Goal: Task Accomplishment & Management: Complete application form

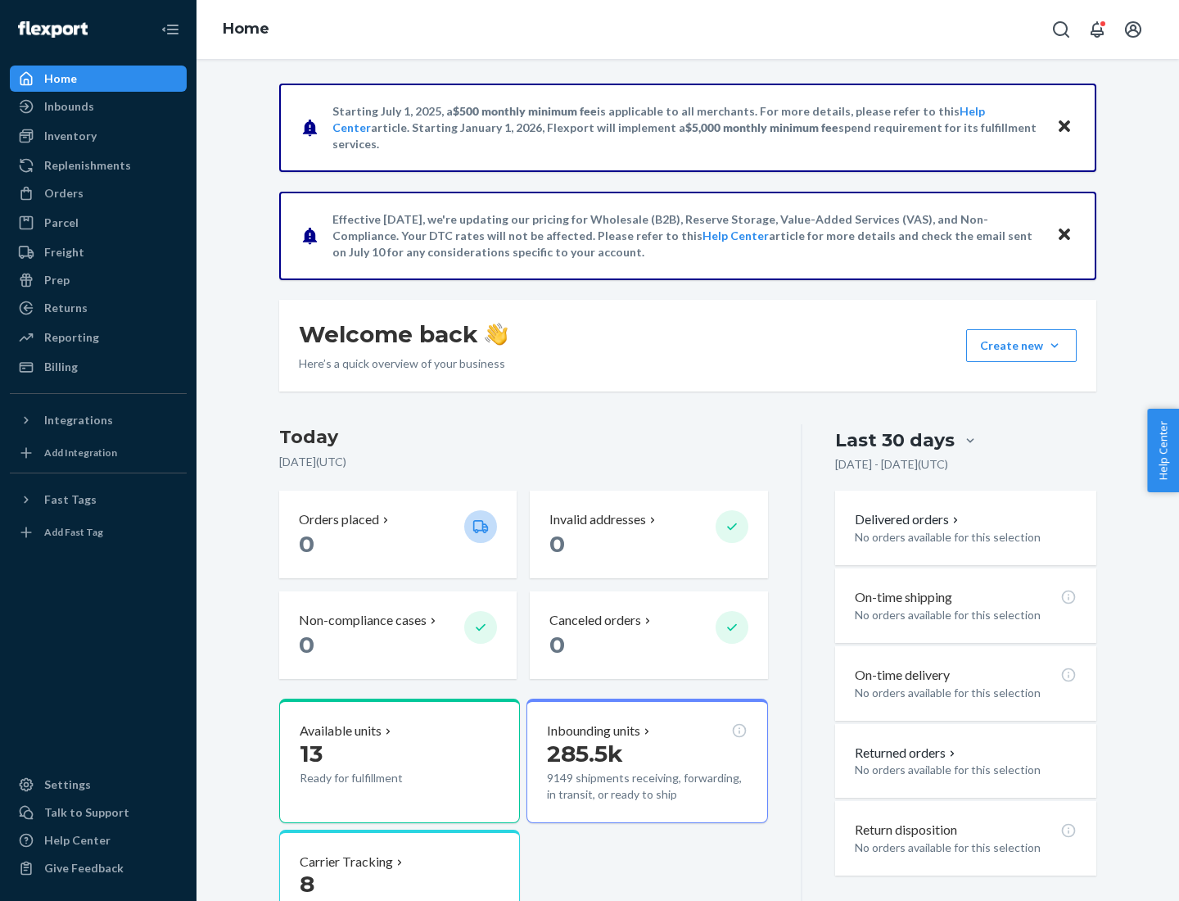
click at [1055, 346] on button "Create new Create new inbound Create new order Create new product" at bounding box center [1021, 345] width 111 height 33
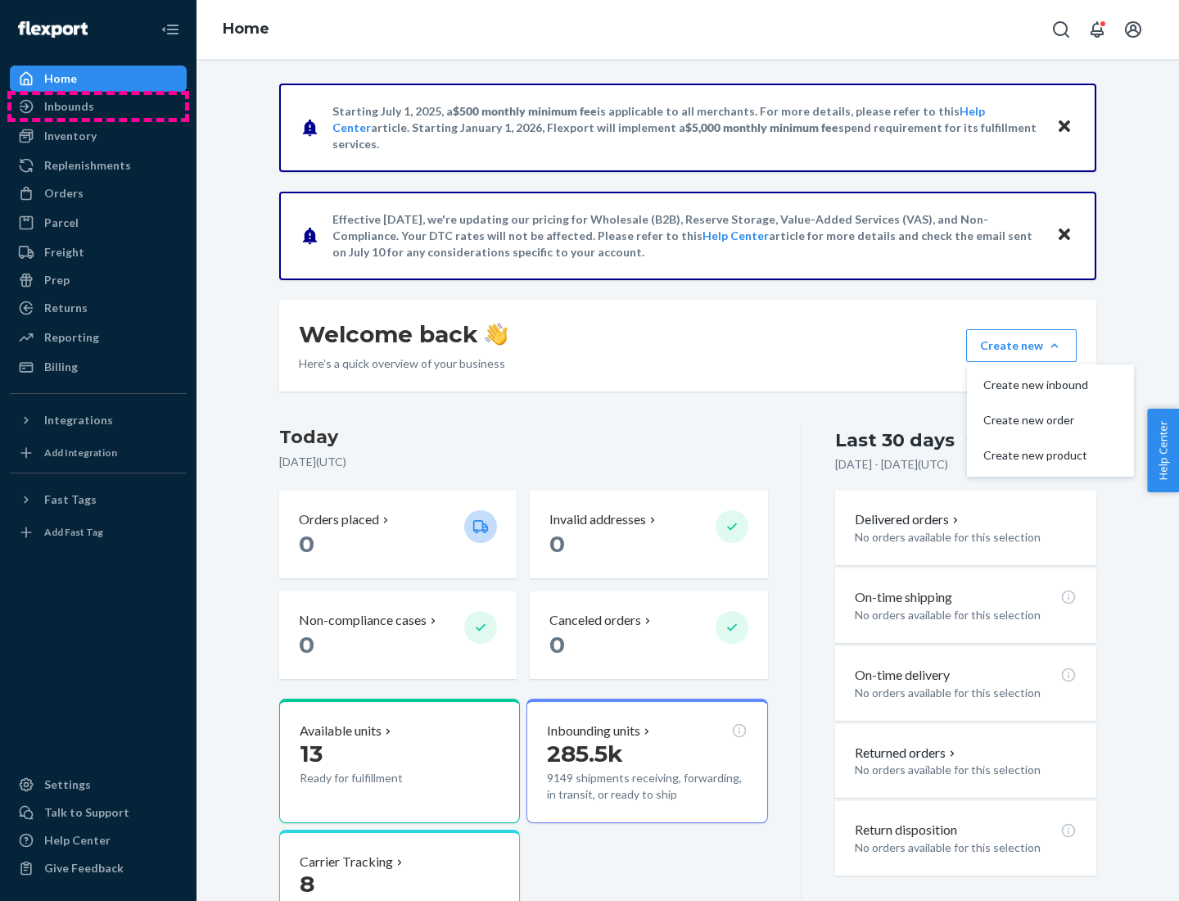
click at [98, 106] on div "Inbounds" at bounding box center [98, 106] width 174 height 23
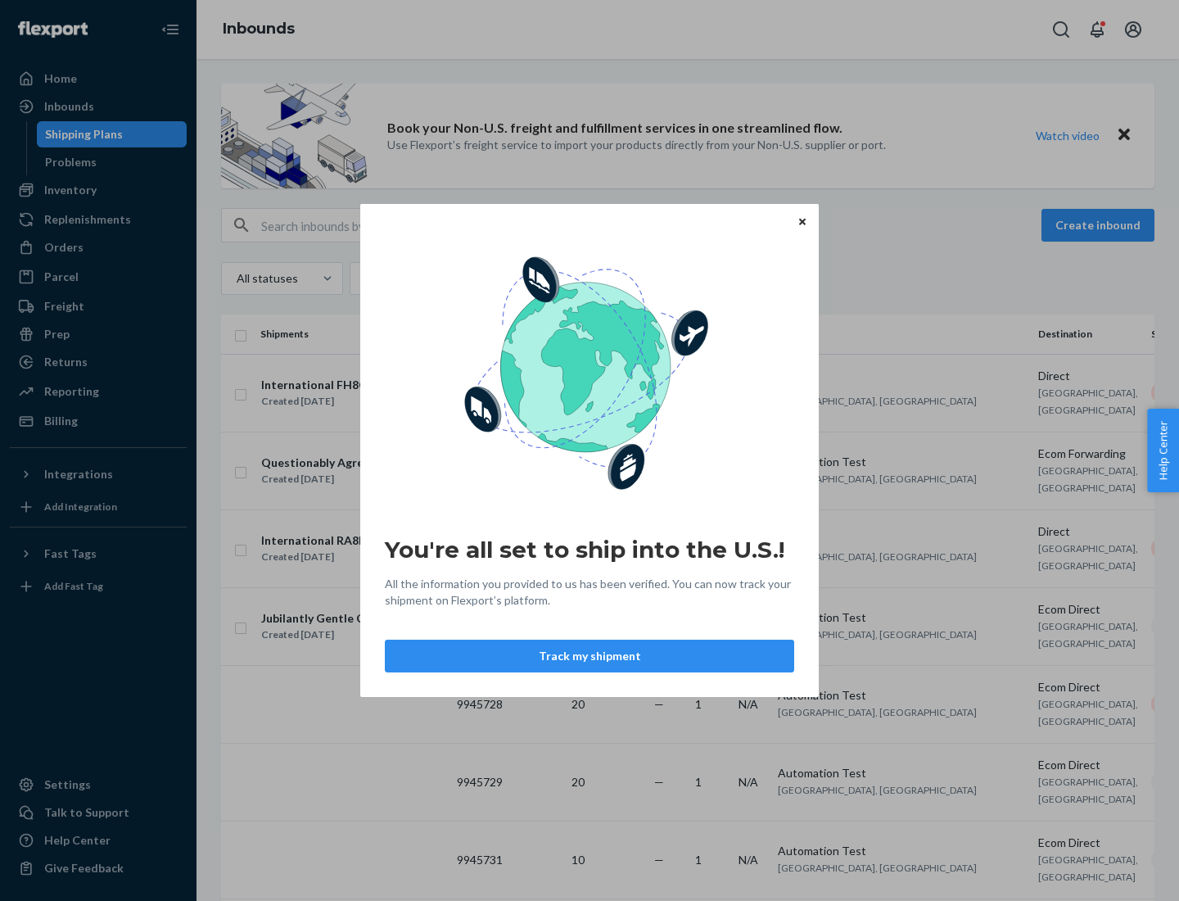
click at [802, 221] on icon "Close" at bounding box center [802, 221] width 7 height 7
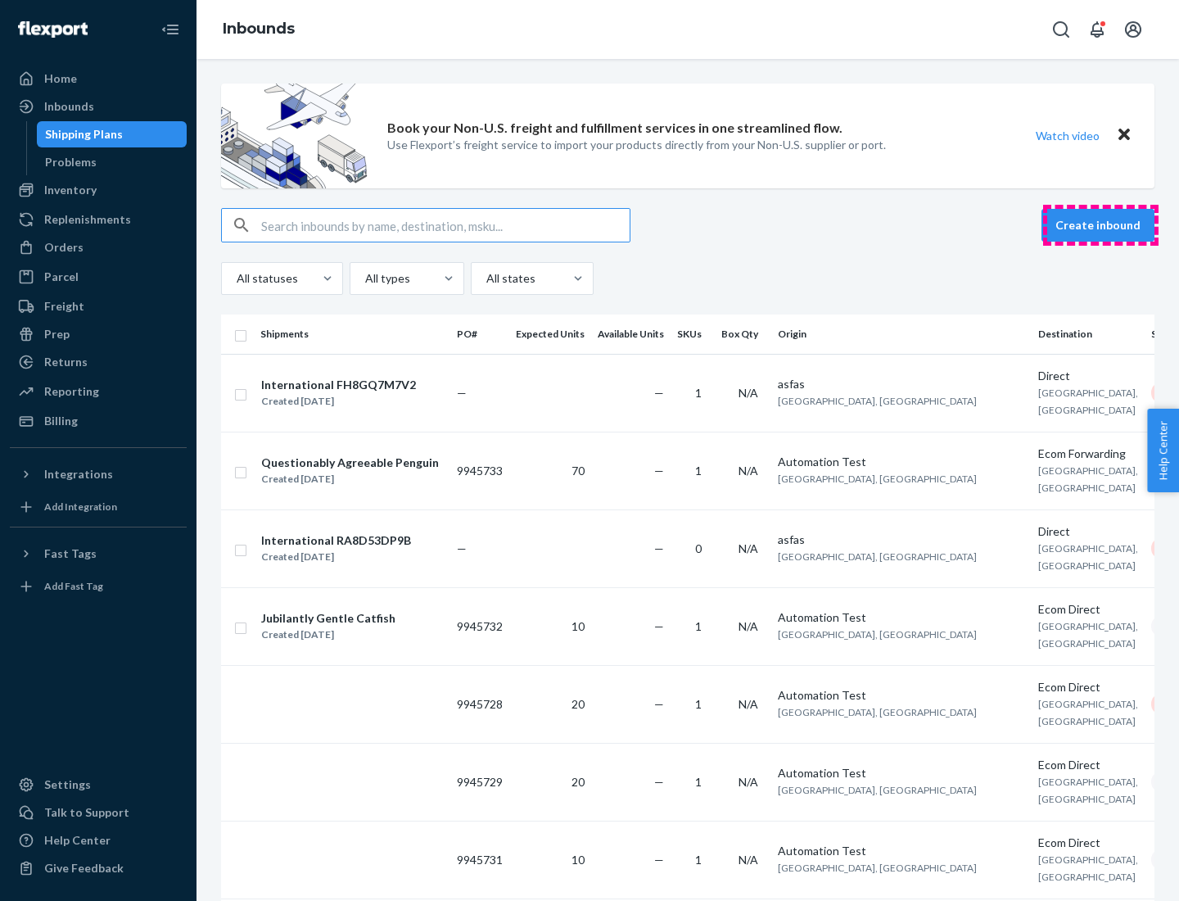
click at [1101, 225] on button "Create inbound" at bounding box center [1098, 225] width 113 height 33
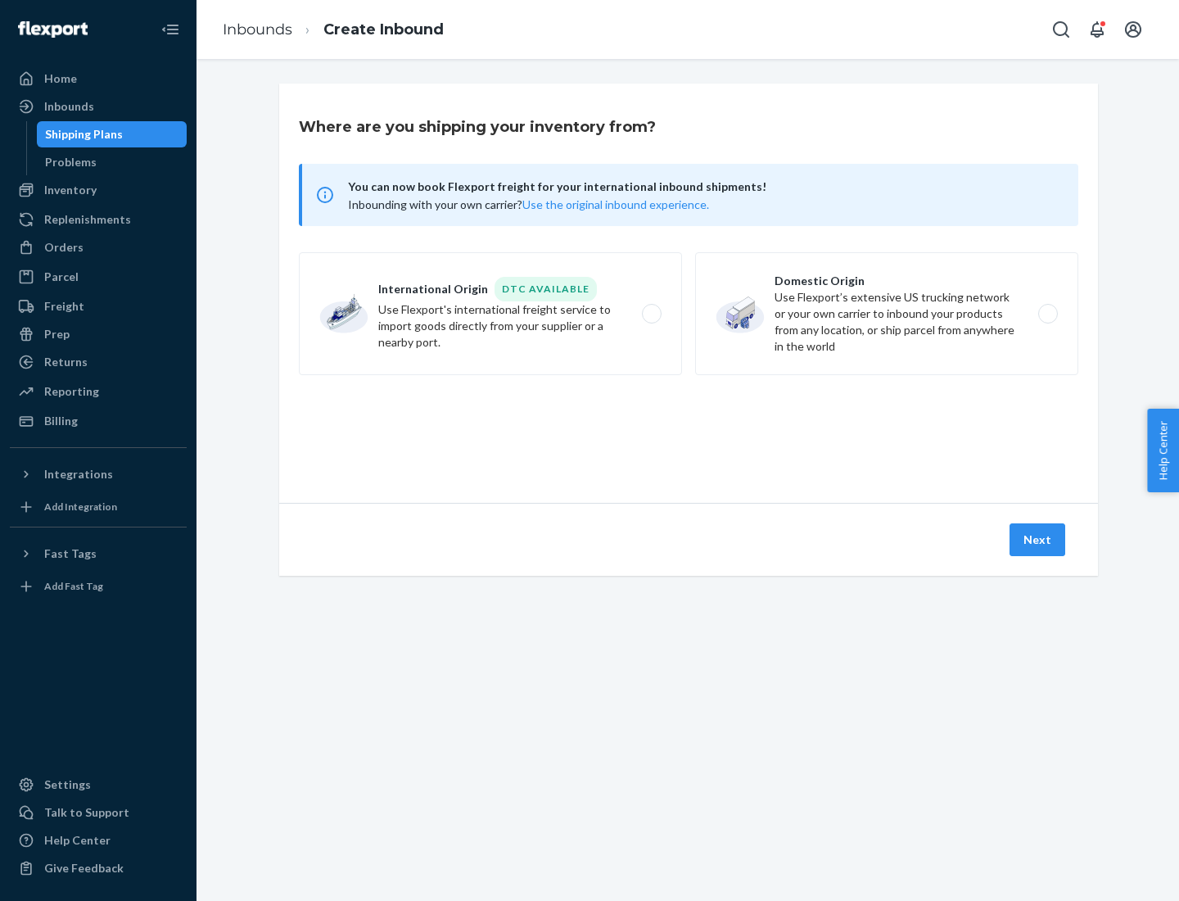
click at [887, 314] on label "Domestic Origin Use Flexport’s extensive US trucking network or your own carrie…" at bounding box center [886, 313] width 383 height 123
click at [1047, 314] on input "Domestic Origin Use Flexport’s extensive US trucking network or your own carrie…" at bounding box center [1052, 314] width 11 height 11
radio input "true"
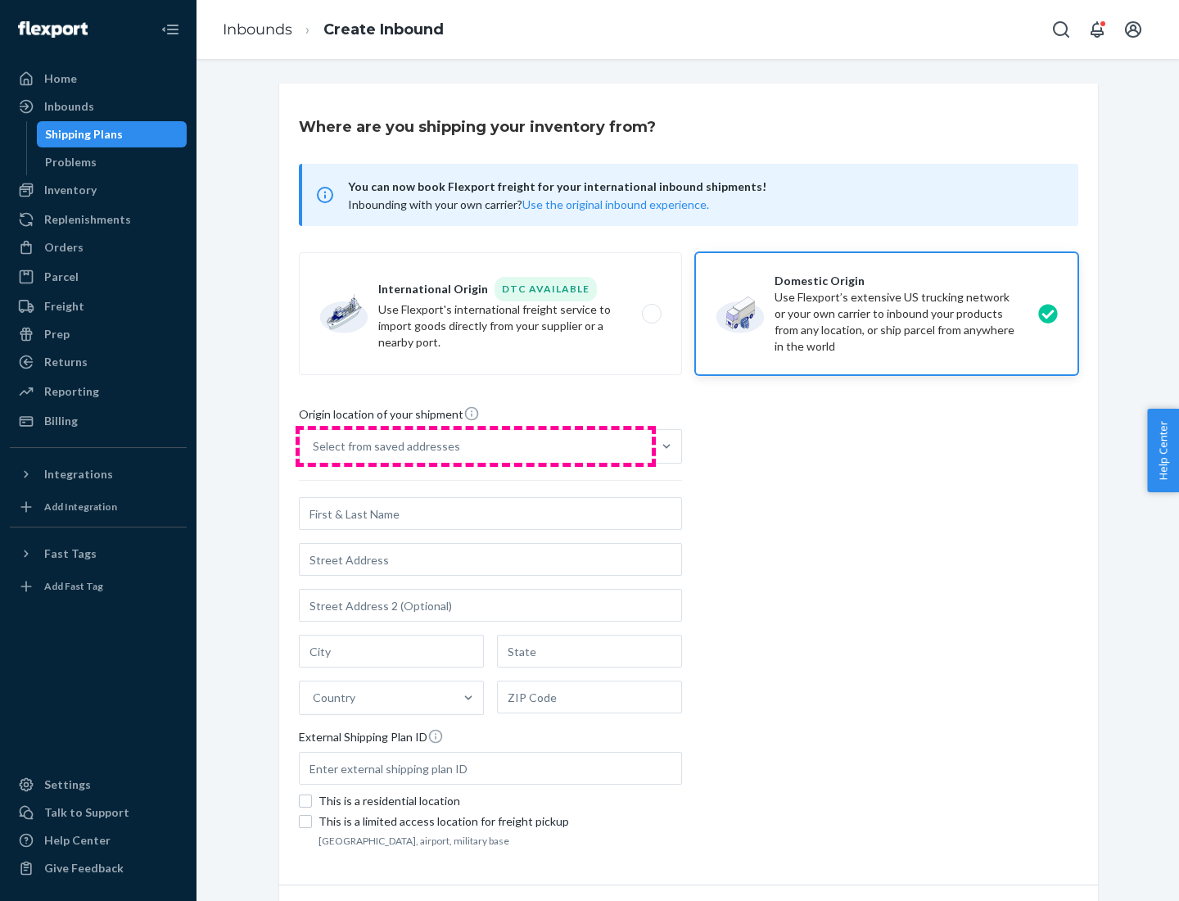
click at [476, 446] on div "Select from saved addresses" at bounding box center [476, 446] width 352 height 33
click at [314, 446] on input "Select from saved addresses" at bounding box center [314, 446] width 2 height 16
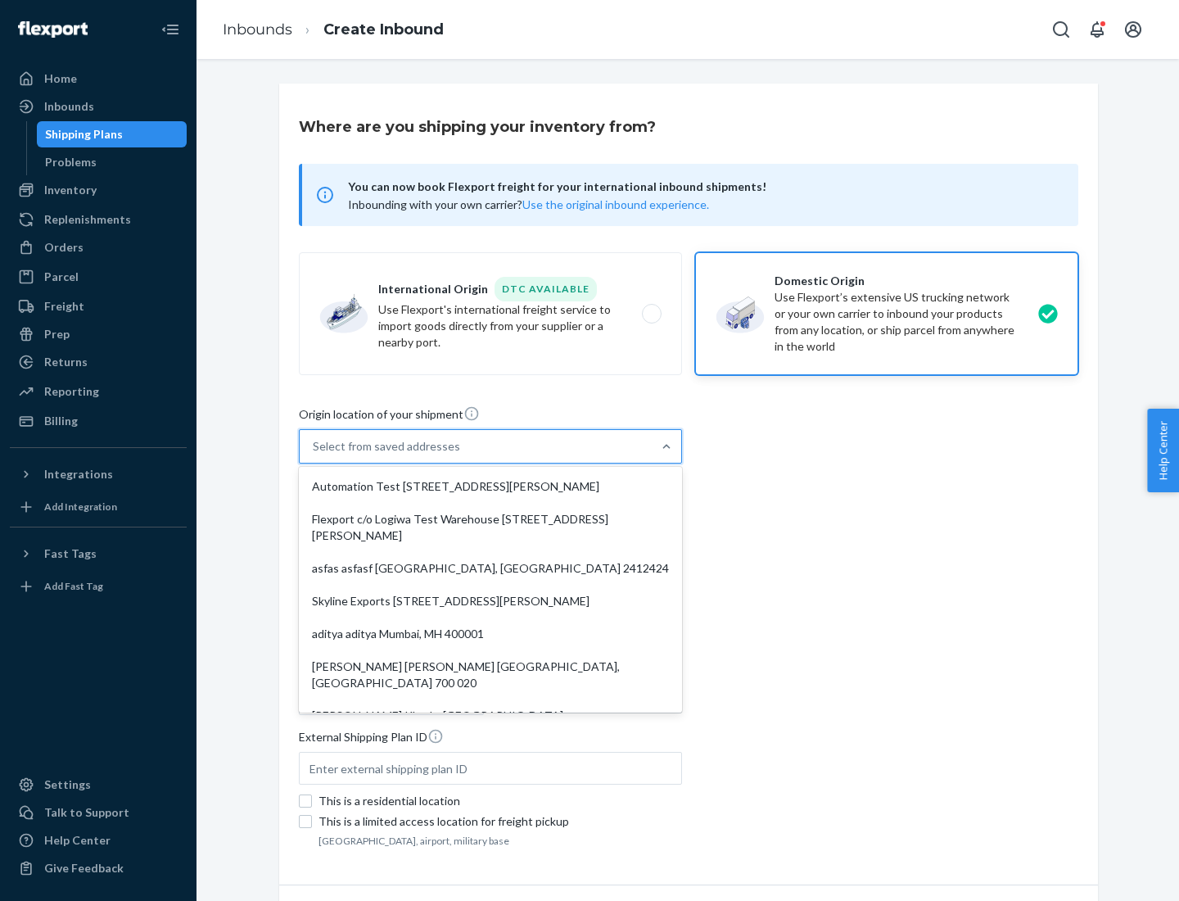
scroll to position [7, 0]
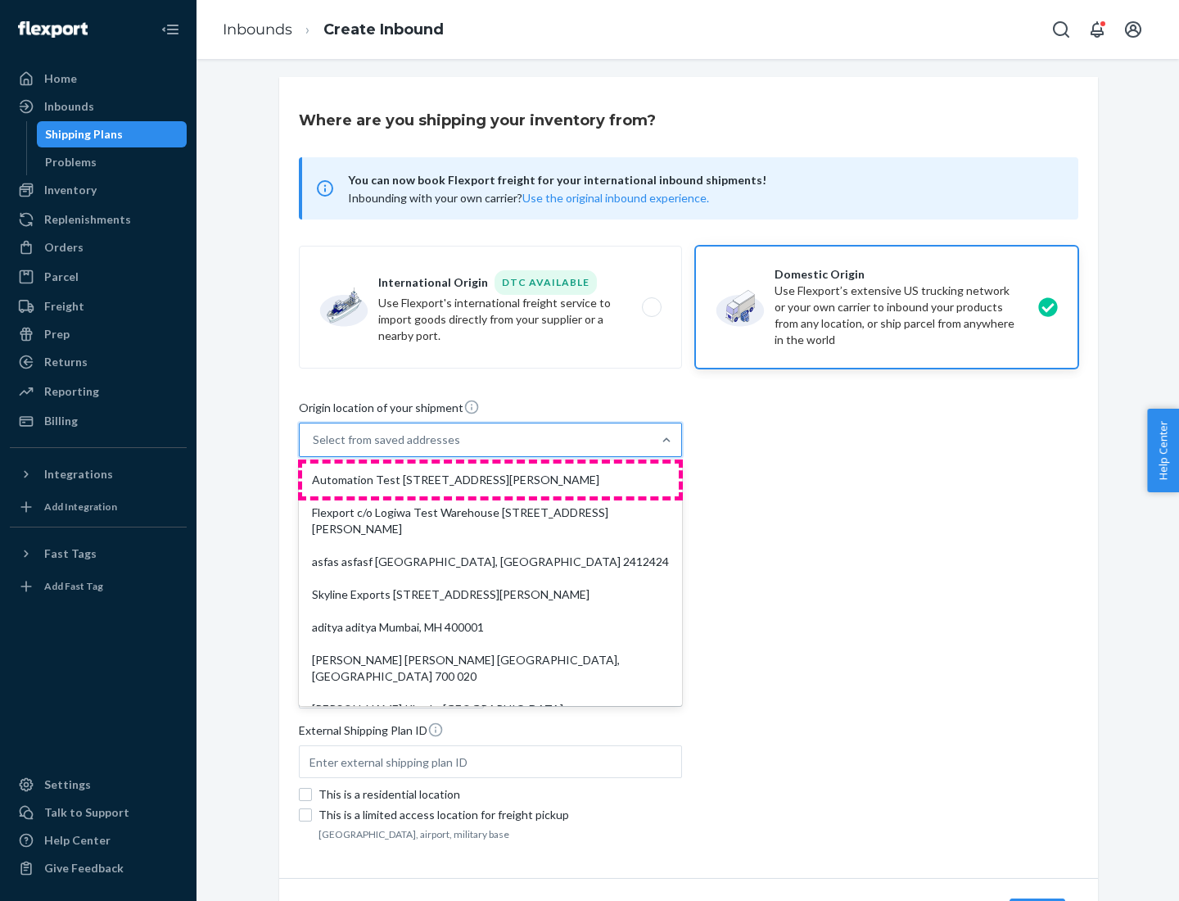
click at [491, 480] on div "Automation Test [STREET_ADDRESS][PERSON_NAME]" at bounding box center [490, 480] width 377 height 33
click at [314, 448] on input "option Automation Test [STREET_ADDRESS][PERSON_NAME]. 9 results available. Use …" at bounding box center [314, 440] width 2 height 16
type input "Automation Test"
type input "9th Floor"
type input "[GEOGRAPHIC_DATA]"
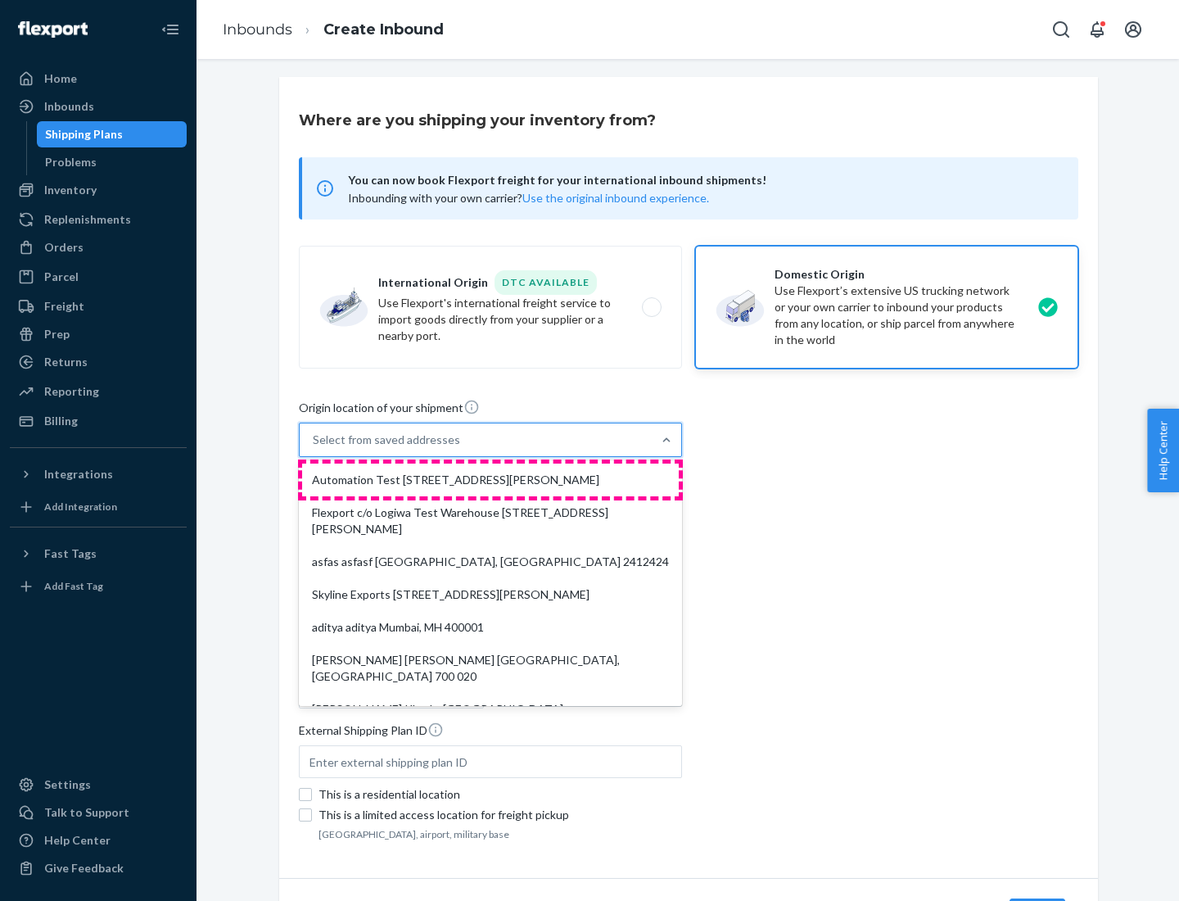
type input "CA"
type input "94104"
type input "[STREET_ADDRESS][PERSON_NAME]"
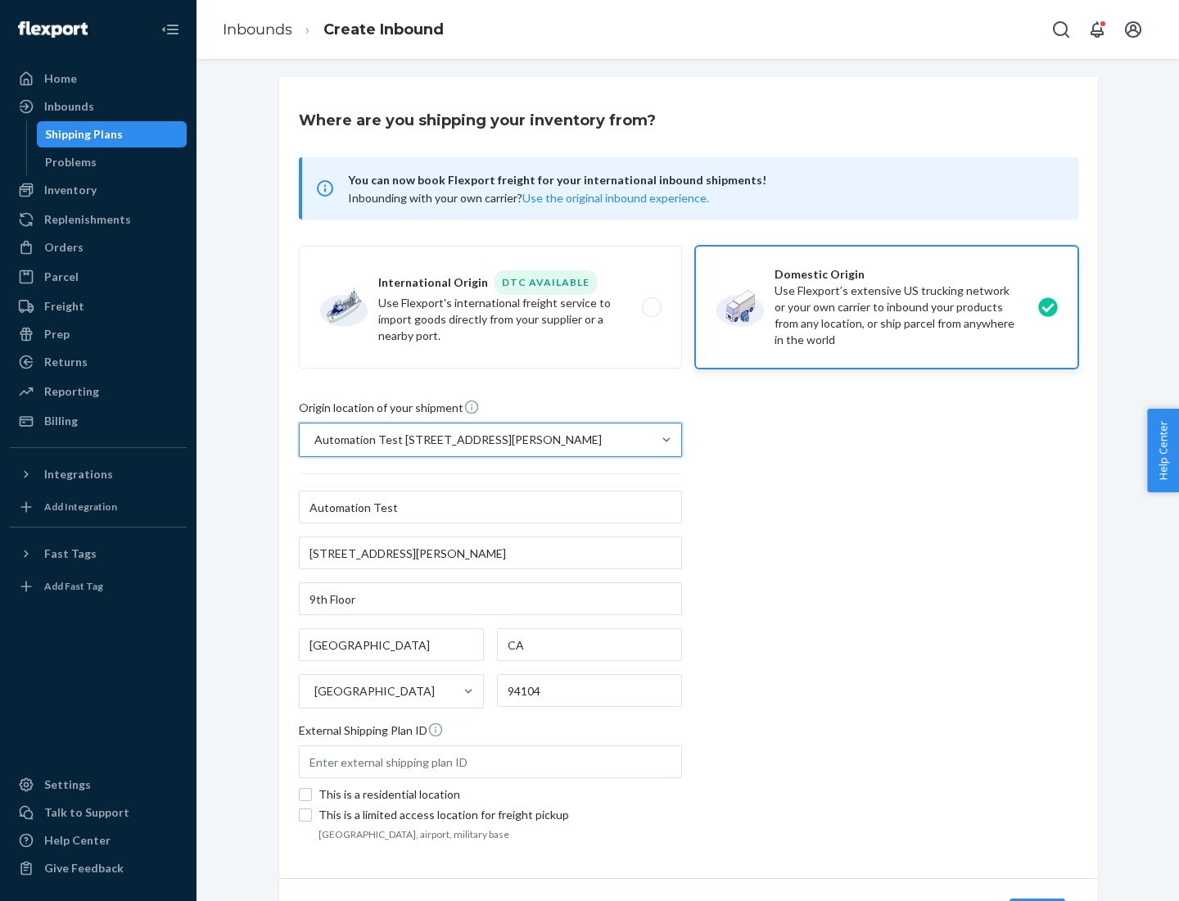
scroll to position [96, 0]
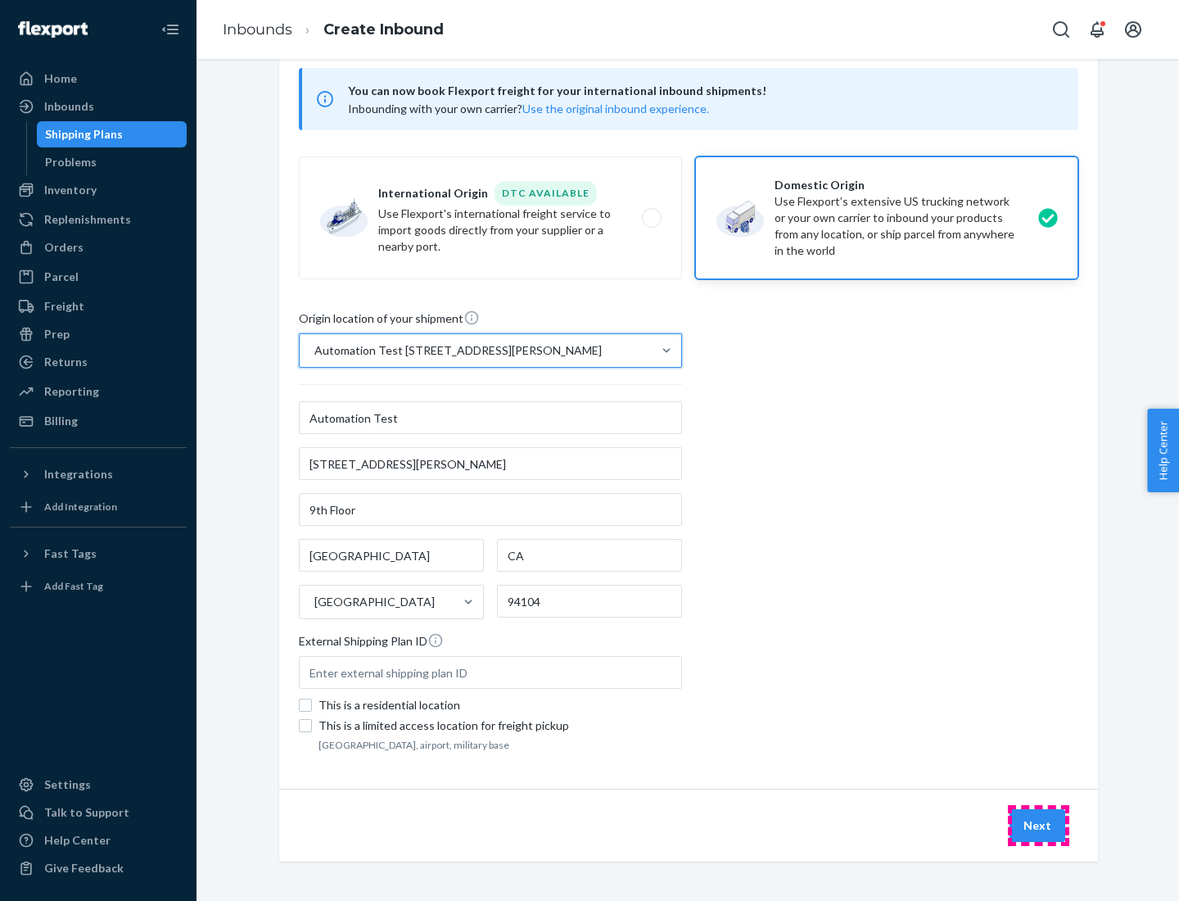
click at [1038, 825] on button "Next" at bounding box center [1038, 825] width 56 height 33
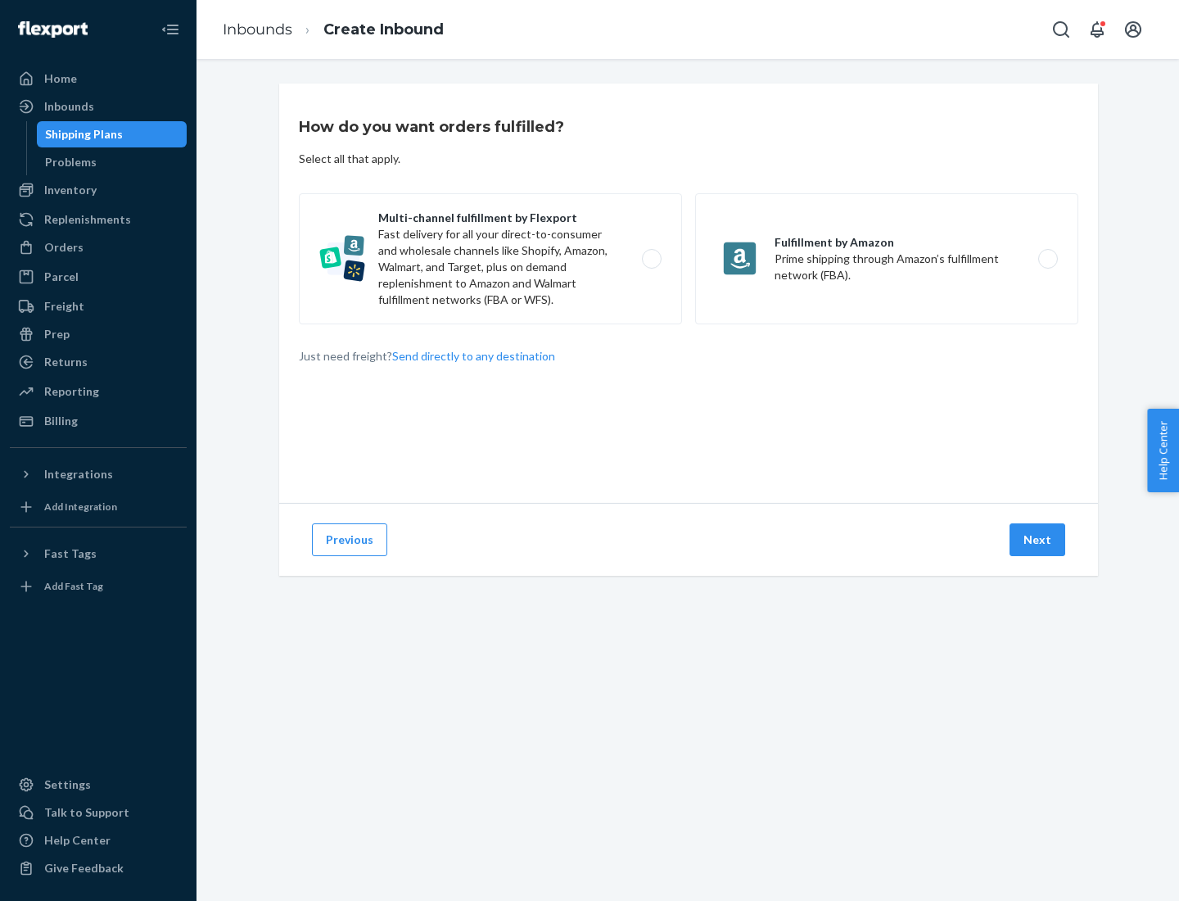
click at [491, 259] on label "Multi-channel fulfillment by Flexport Fast delivery for all your direct-to-cons…" at bounding box center [490, 258] width 383 height 131
click at [651, 259] on input "Multi-channel fulfillment by Flexport Fast delivery for all your direct-to-cons…" at bounding box center [656, 259] width 11 height 11
radio input "true"
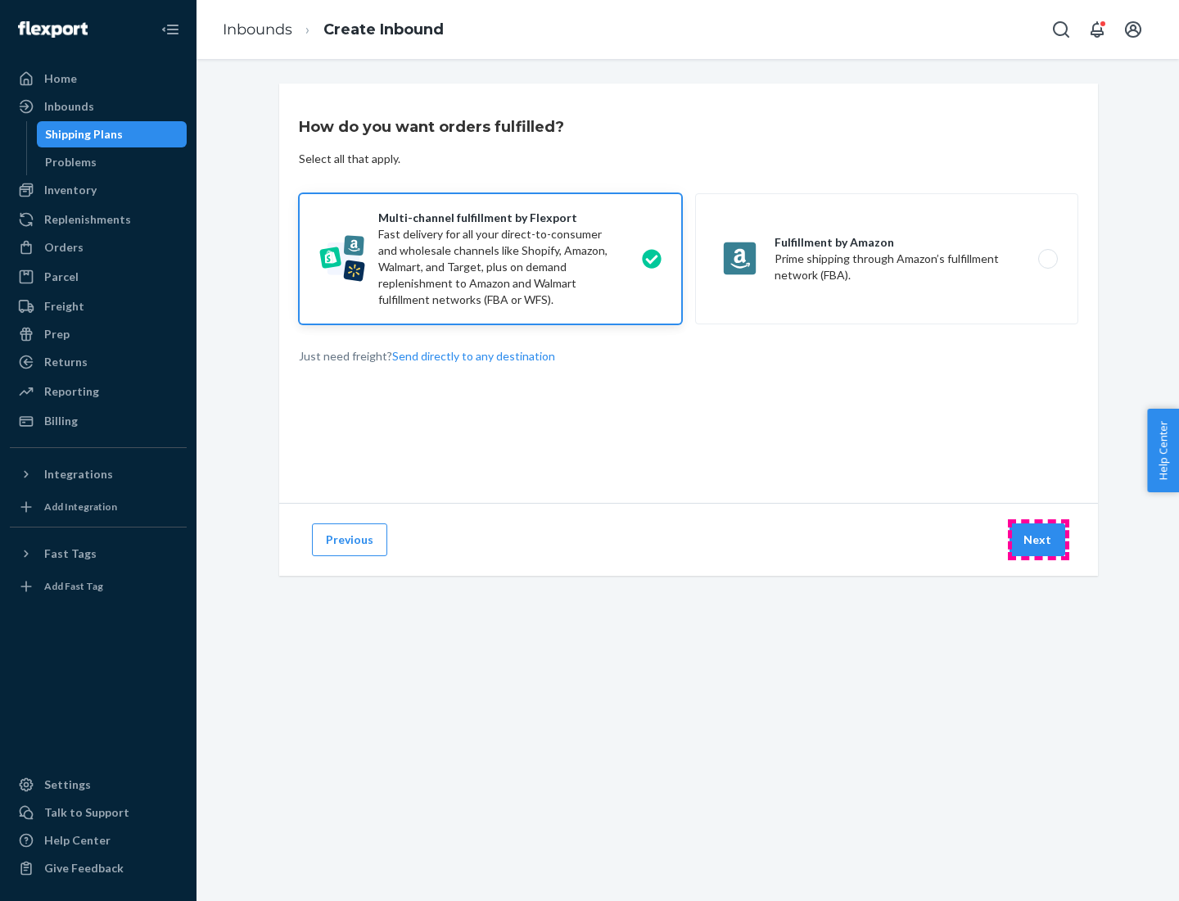
click at [1038, 540] on button "Next" at bounding box center [1038, 539] width 56 height 33
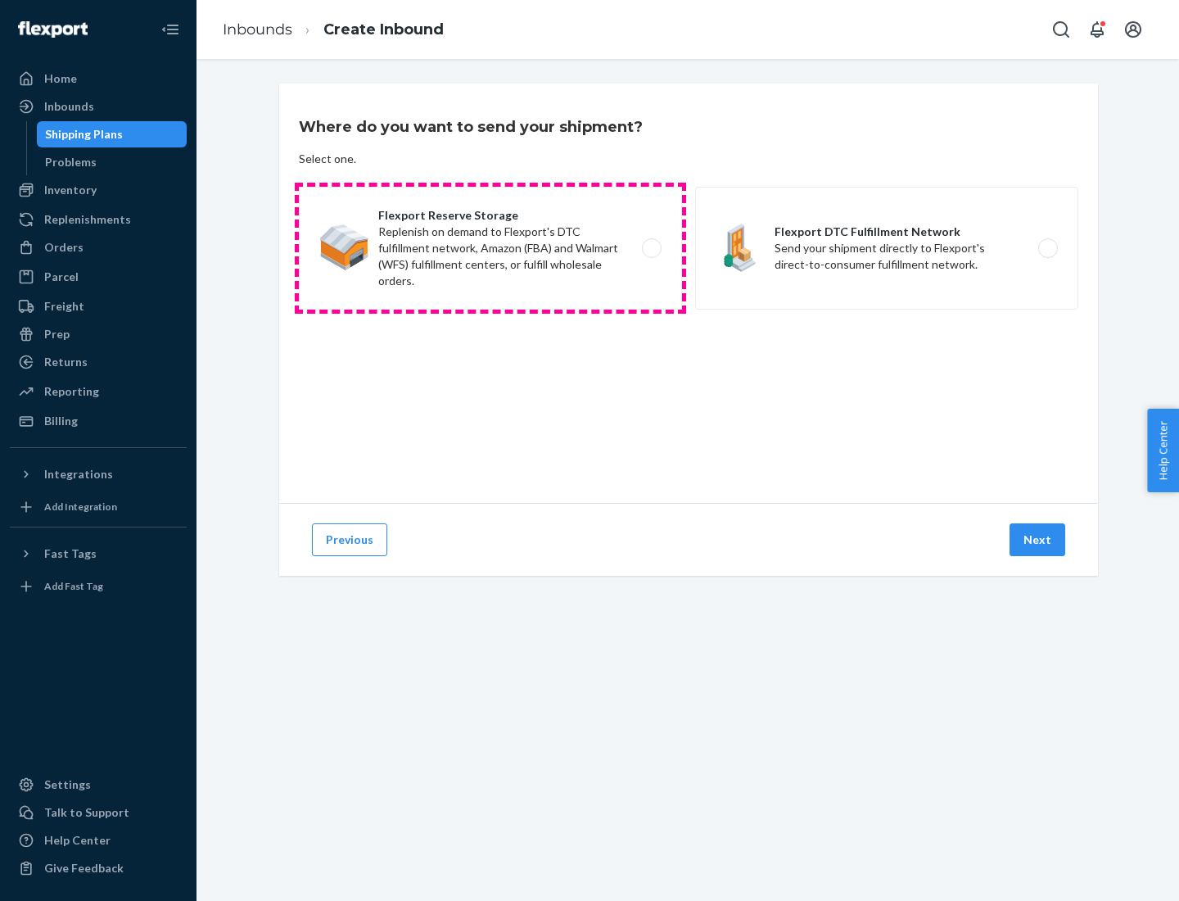
click at [491, 248] on label "Flexport Reserve Storage Replenish on demand to Flexport's DTC fulfillment netw…" at bounding box center [490, 248] width 383 height 123
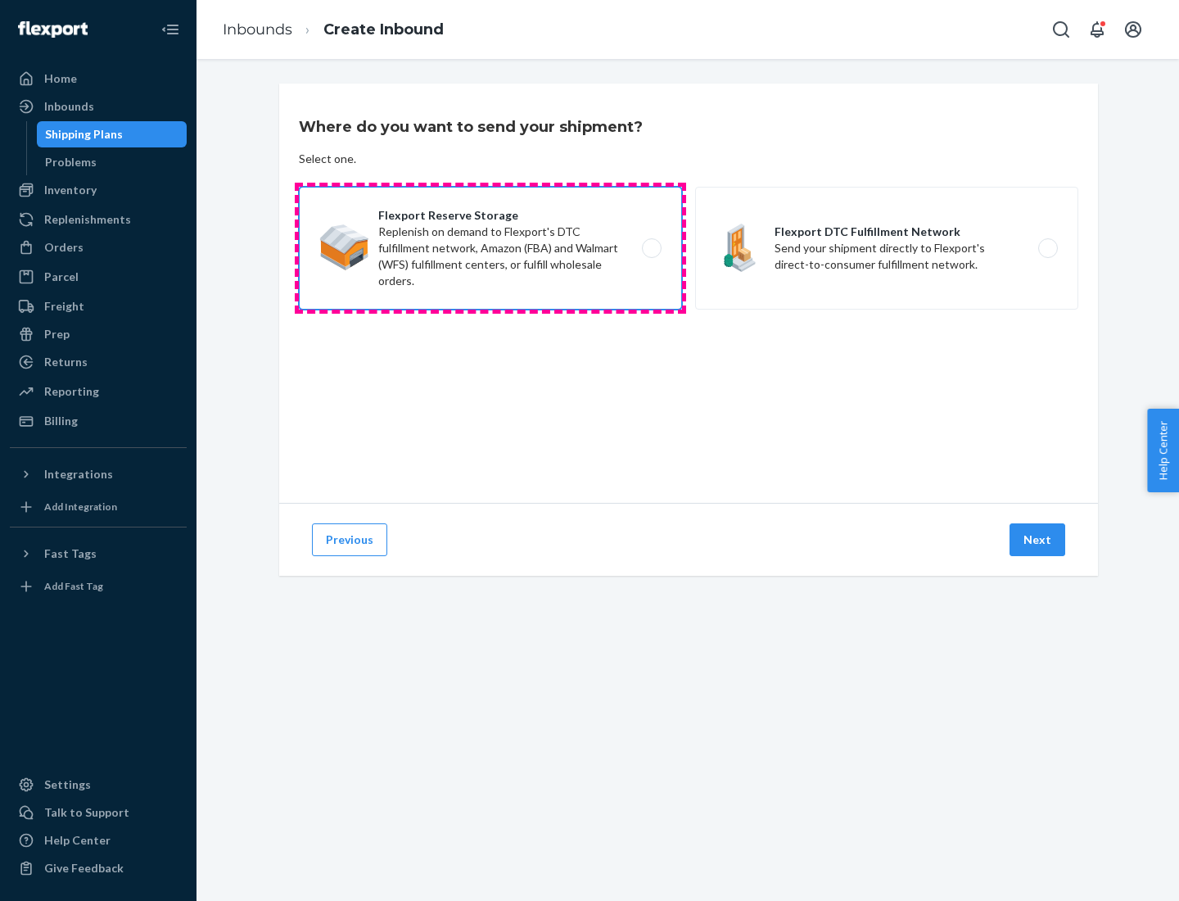
click at [651, 248] on input "Flexport Reserve Storage Replenish on demand to Flexport's DTC fulfillment netw…" at bounding box center [656, 248] width 11 height 11
radio input "true"
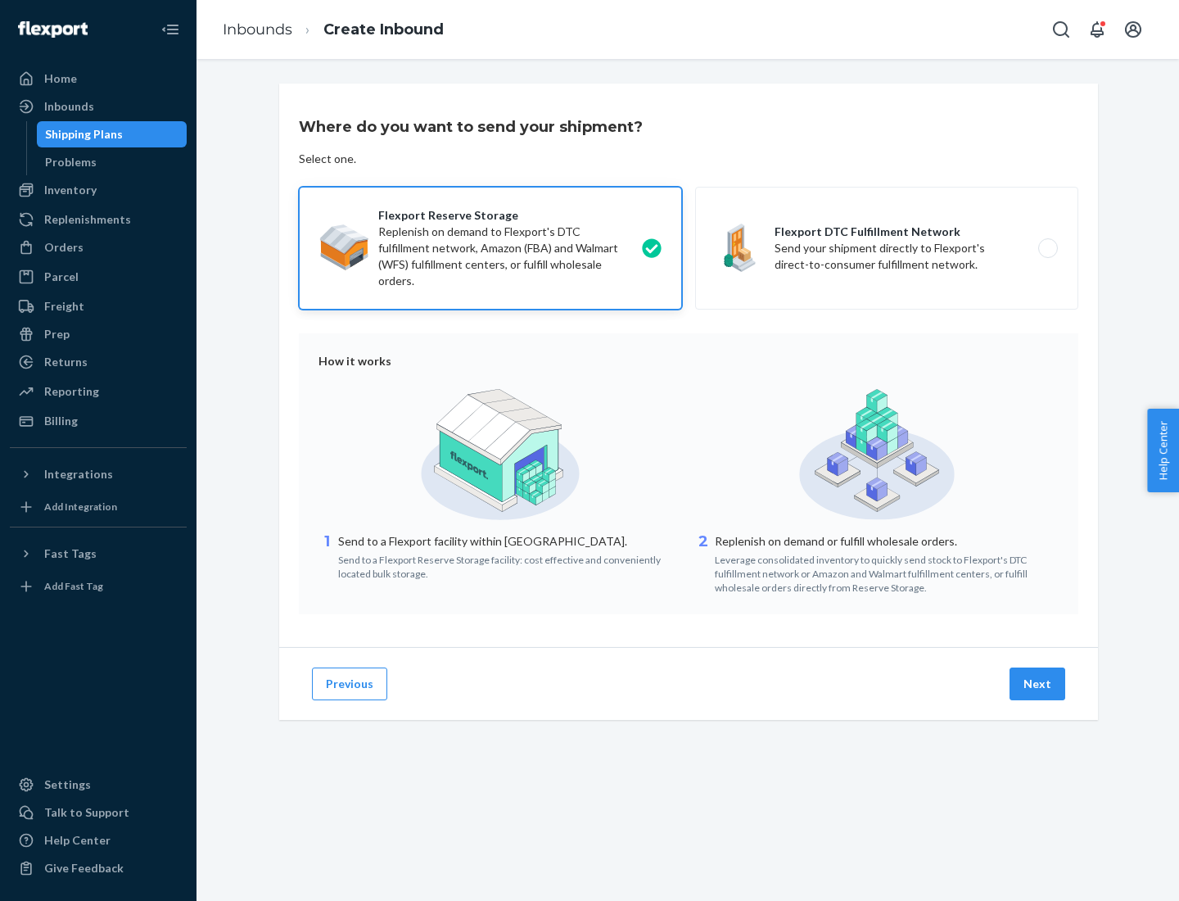
click at [1038, 684] on button "Next" at bounding box center [1038, 683] width 56 height 33
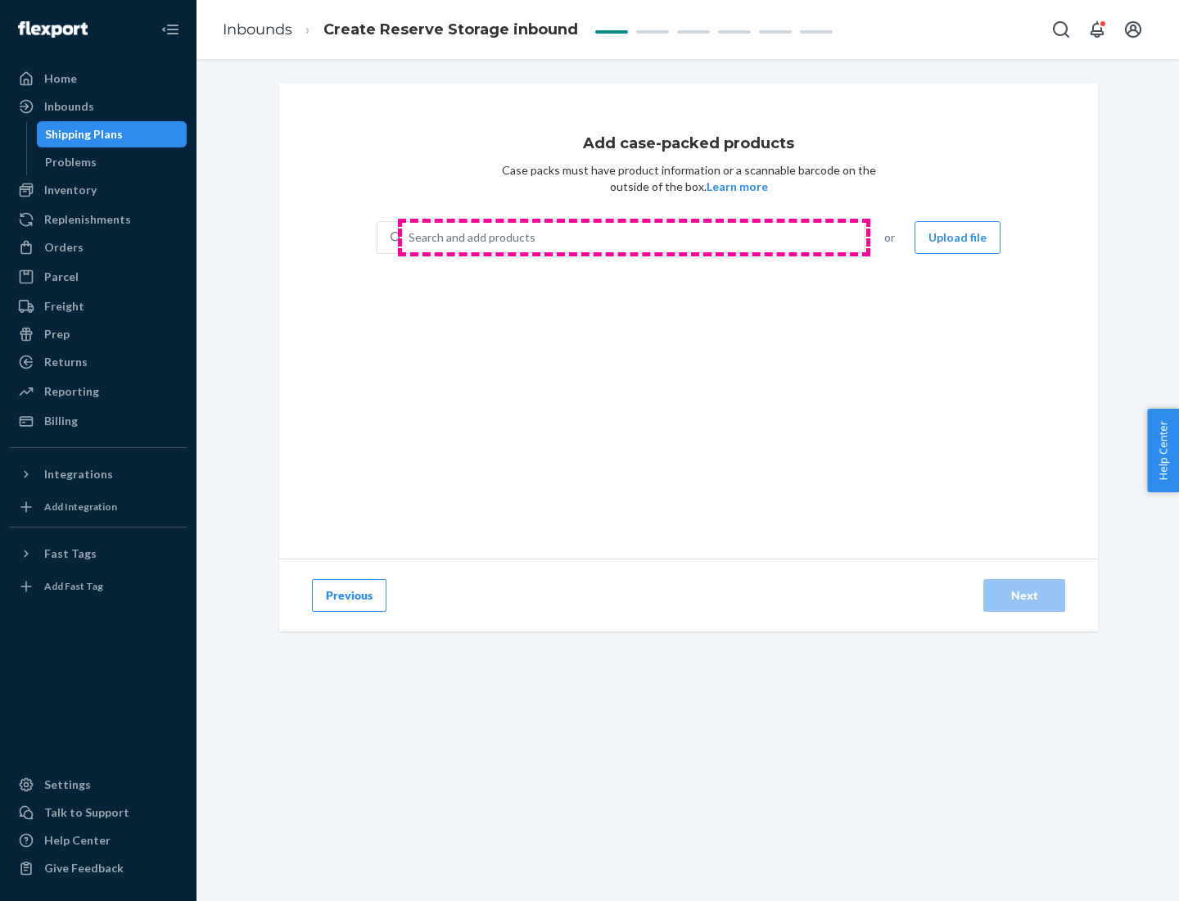
click at [634, 237] on div "Search and add products" at bounding box center [633, 237] width 462 height 29
click at [410, 237] on input "Search and add products" at bounding box center [410, 237] width 2 height 16
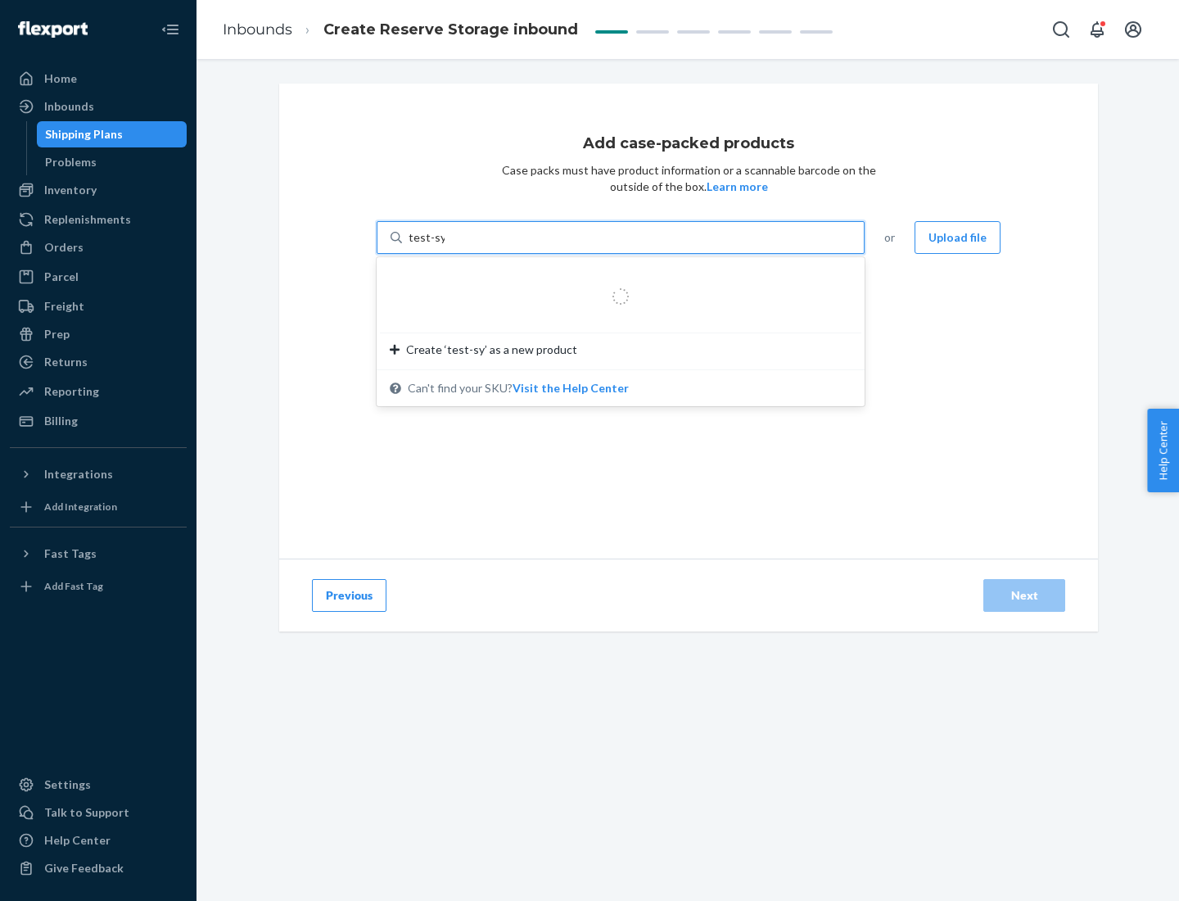
type input "test-syn"
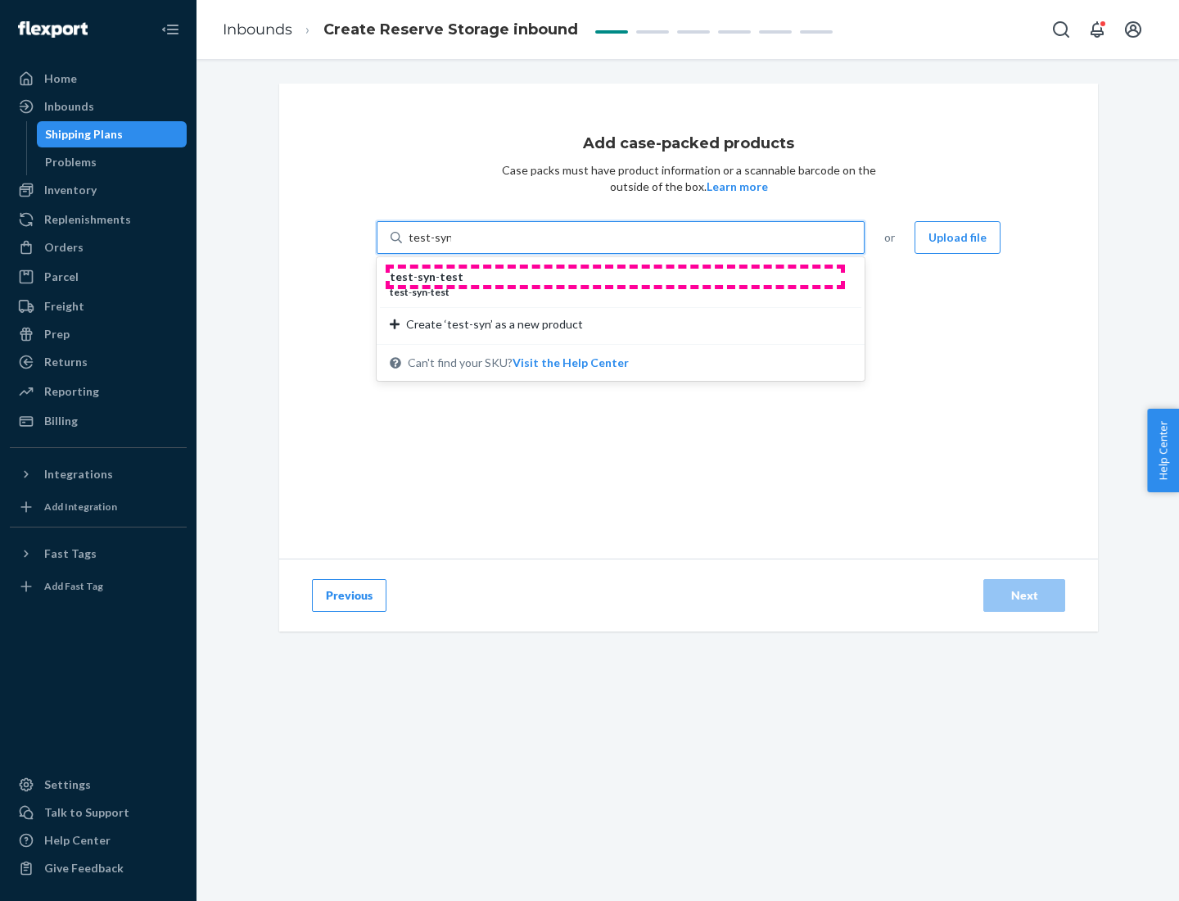
click at [615, 277] on div "test - syn - test" at bounding box center [614, 277] width 449 height 16
click at [451, 246] on input "test-syn" at bounding box center [430, 237] width 43 height 16
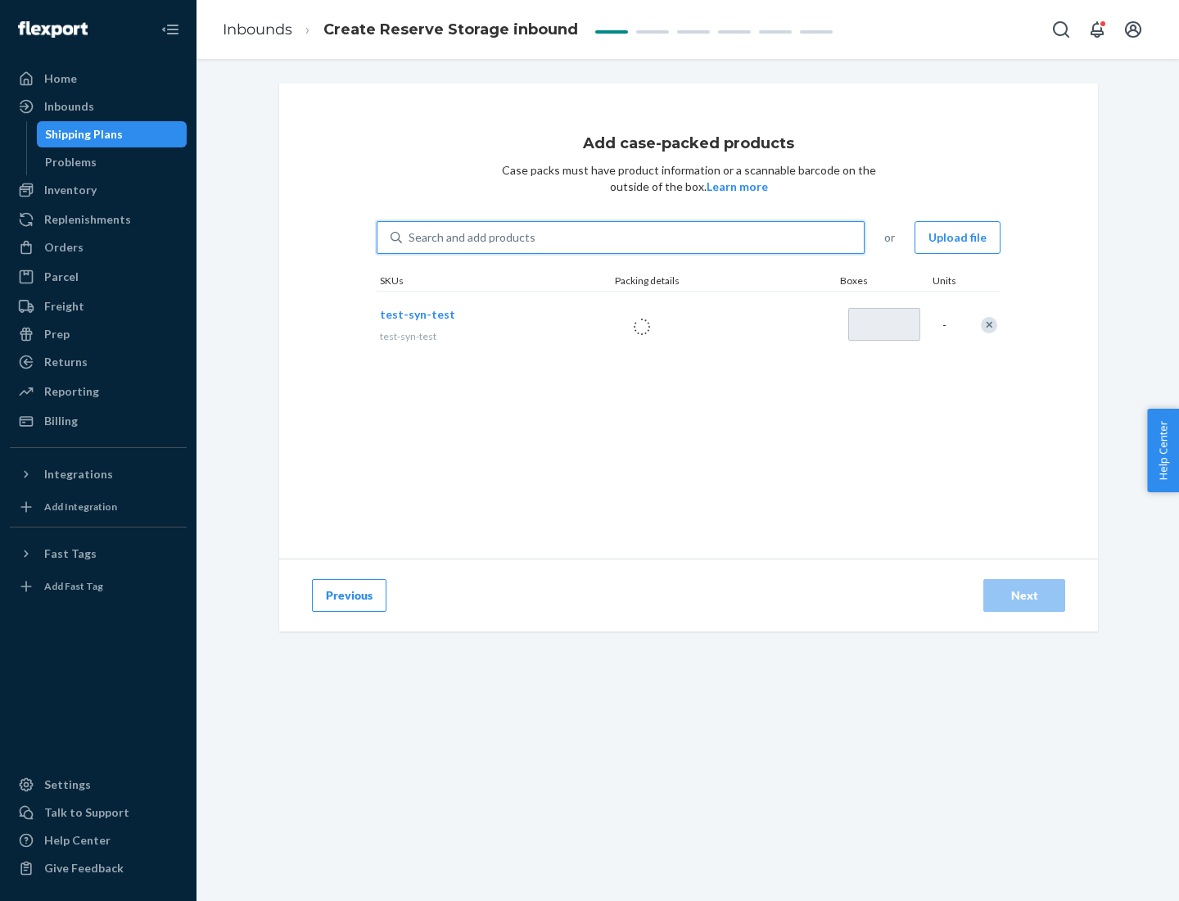
type input "1"
click at [1024, 595] on div "Next" at bounding box center [1024, 595] width 54 height 16
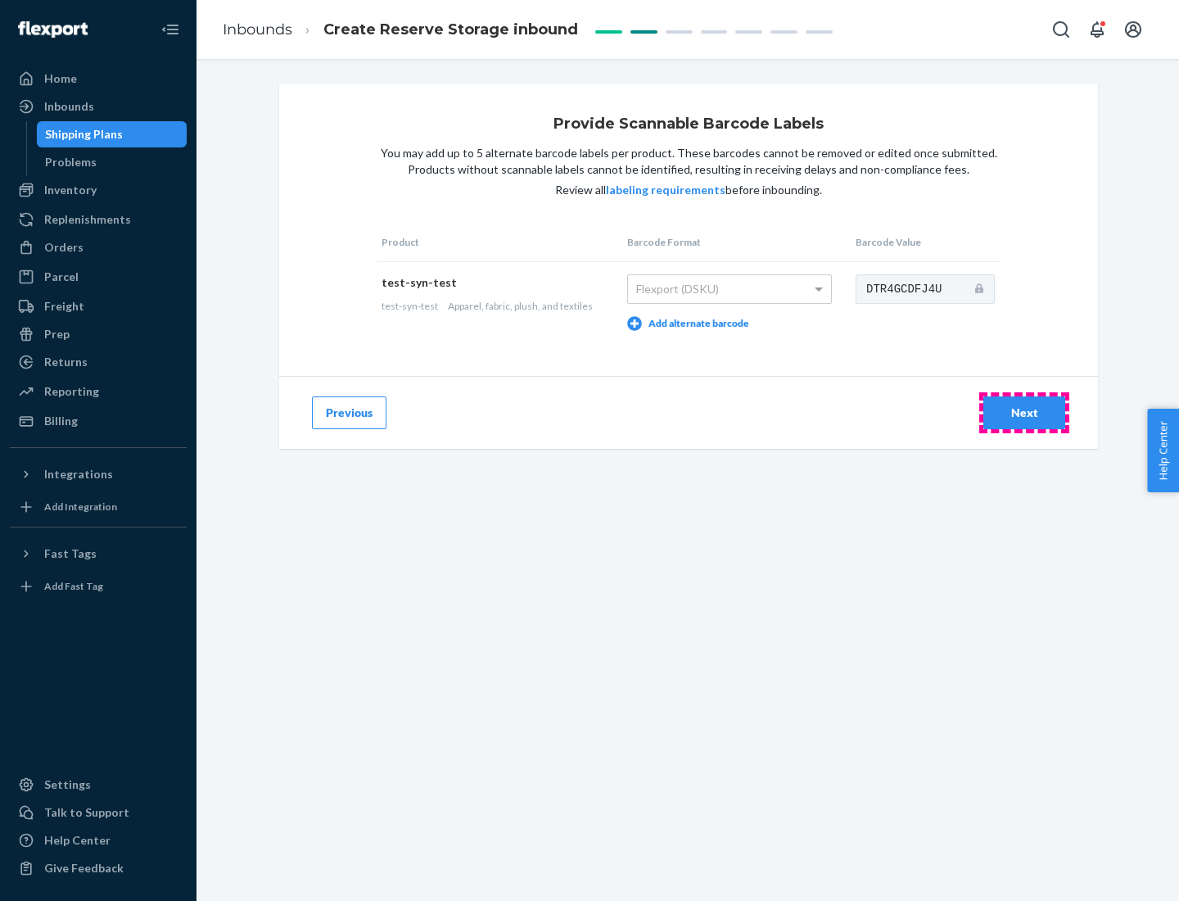
click at [1024, 412] on div "Next" at bounding box center [1024, 413] width 54 height 16
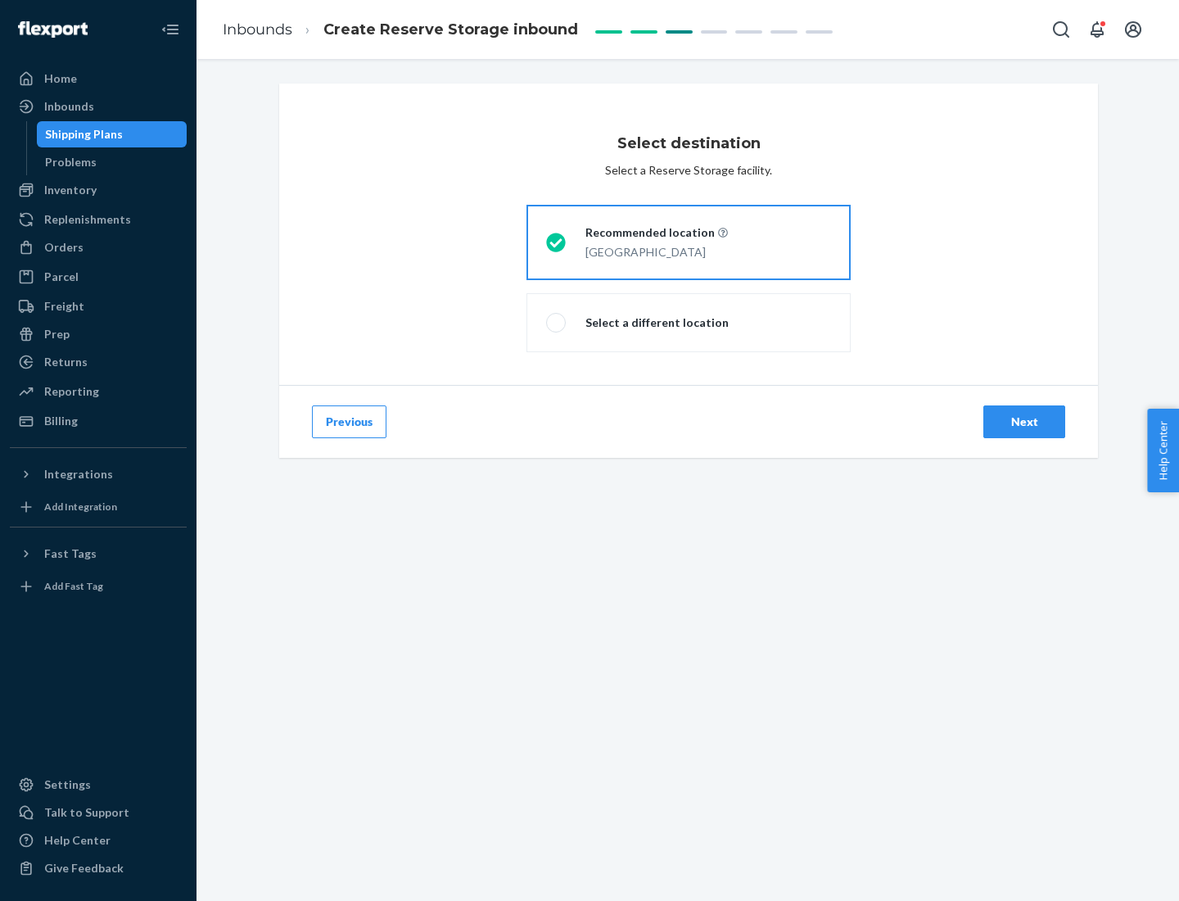
click at [1024, 422] on div "Next" at bounding box center [1024, 422] width 54 height 16
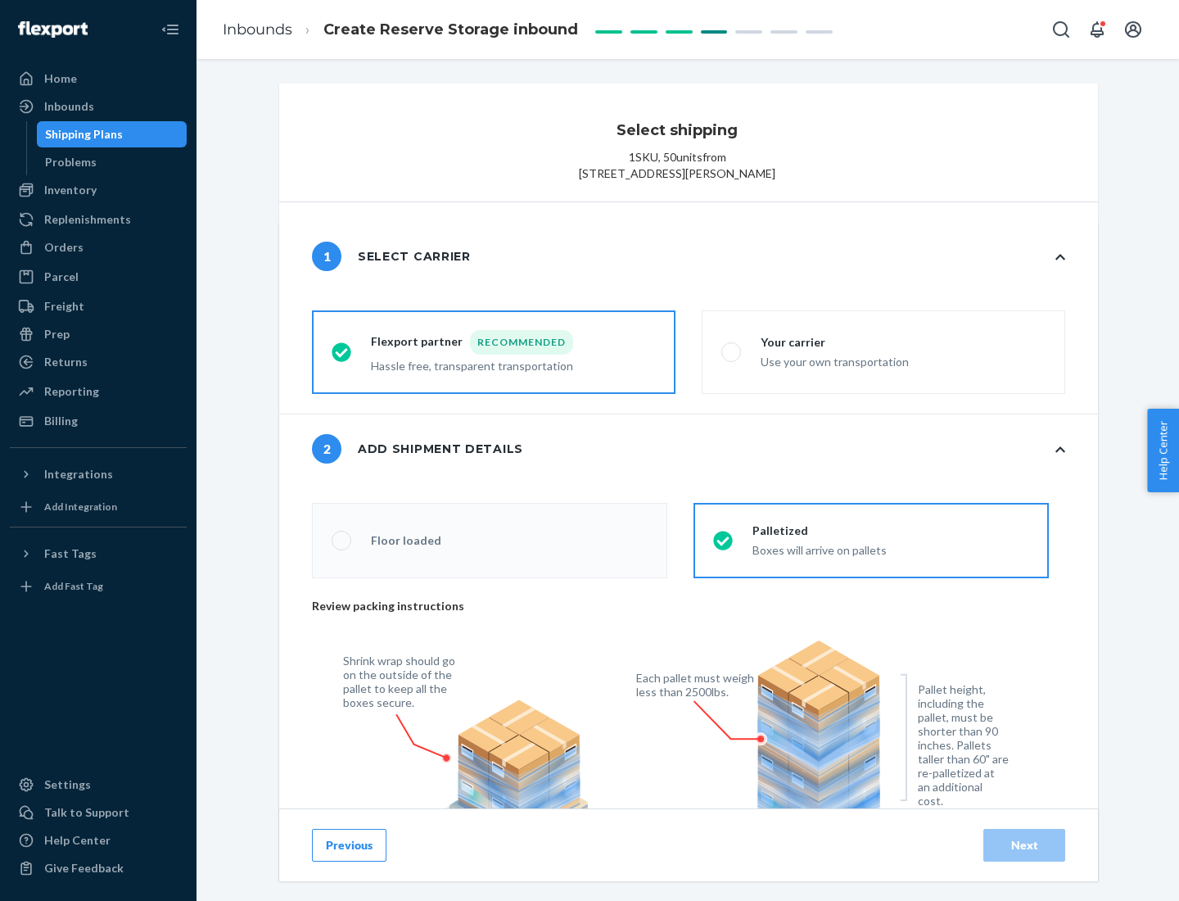
radio input "false"
type input "1"
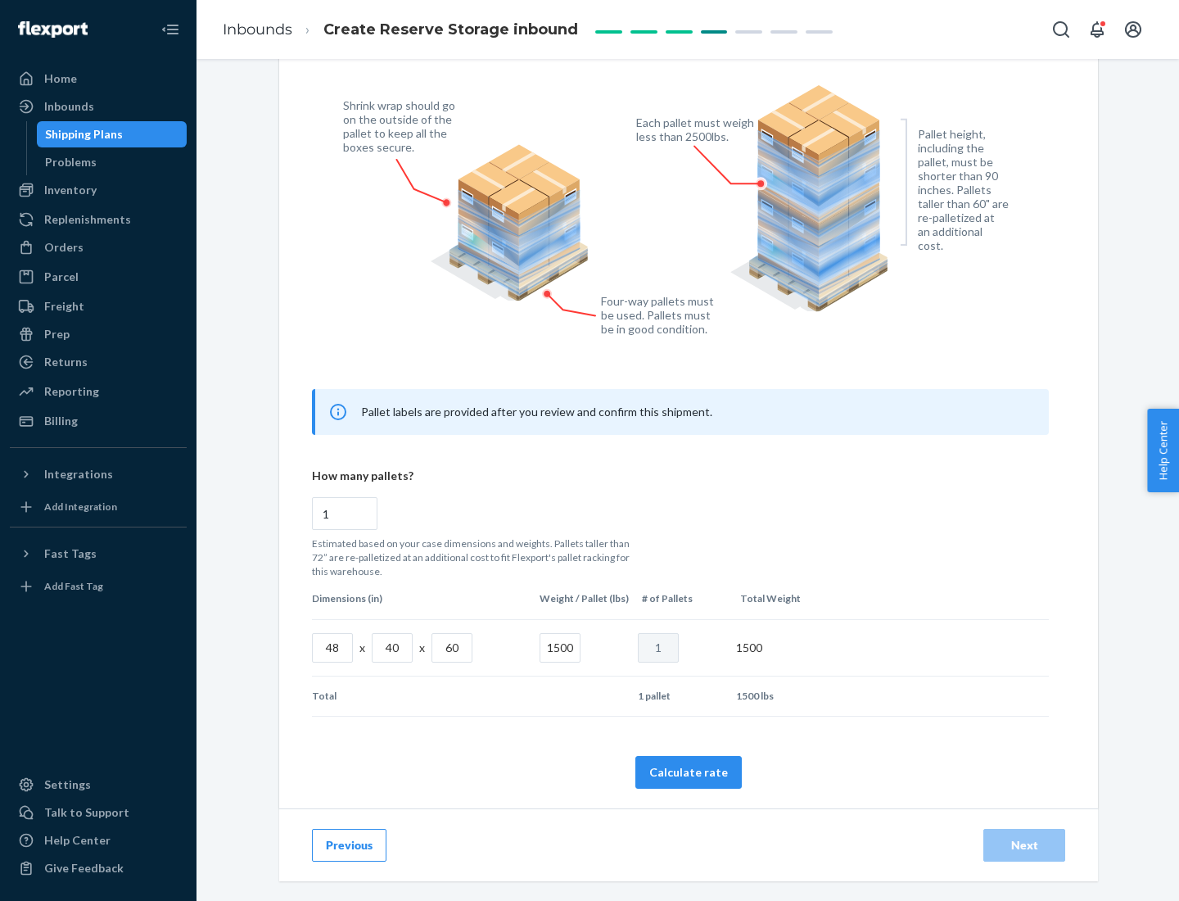
click at [689, 771] on button "Calculate rate" at bounding box center [688, 772] width 106 height 33
radio input "false"
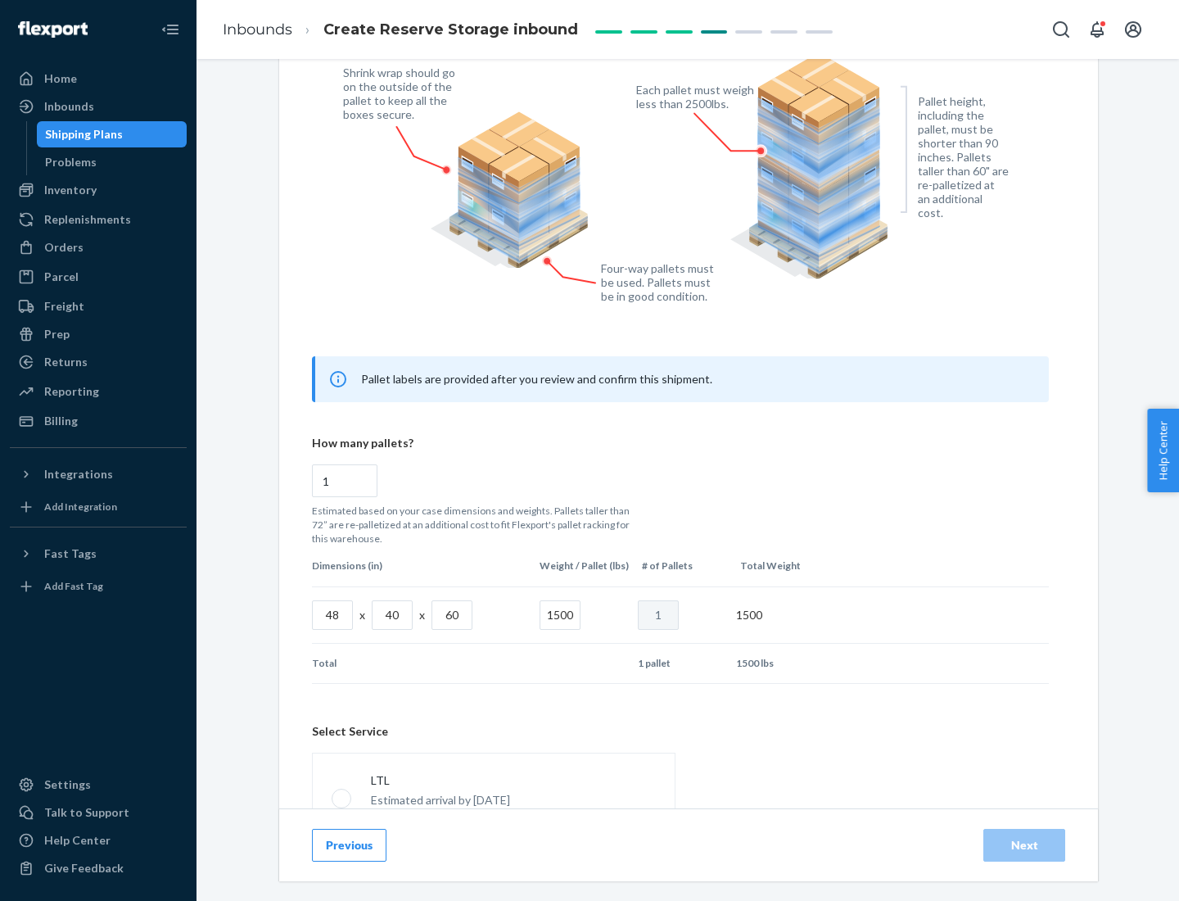
scroll to position [724, 0]
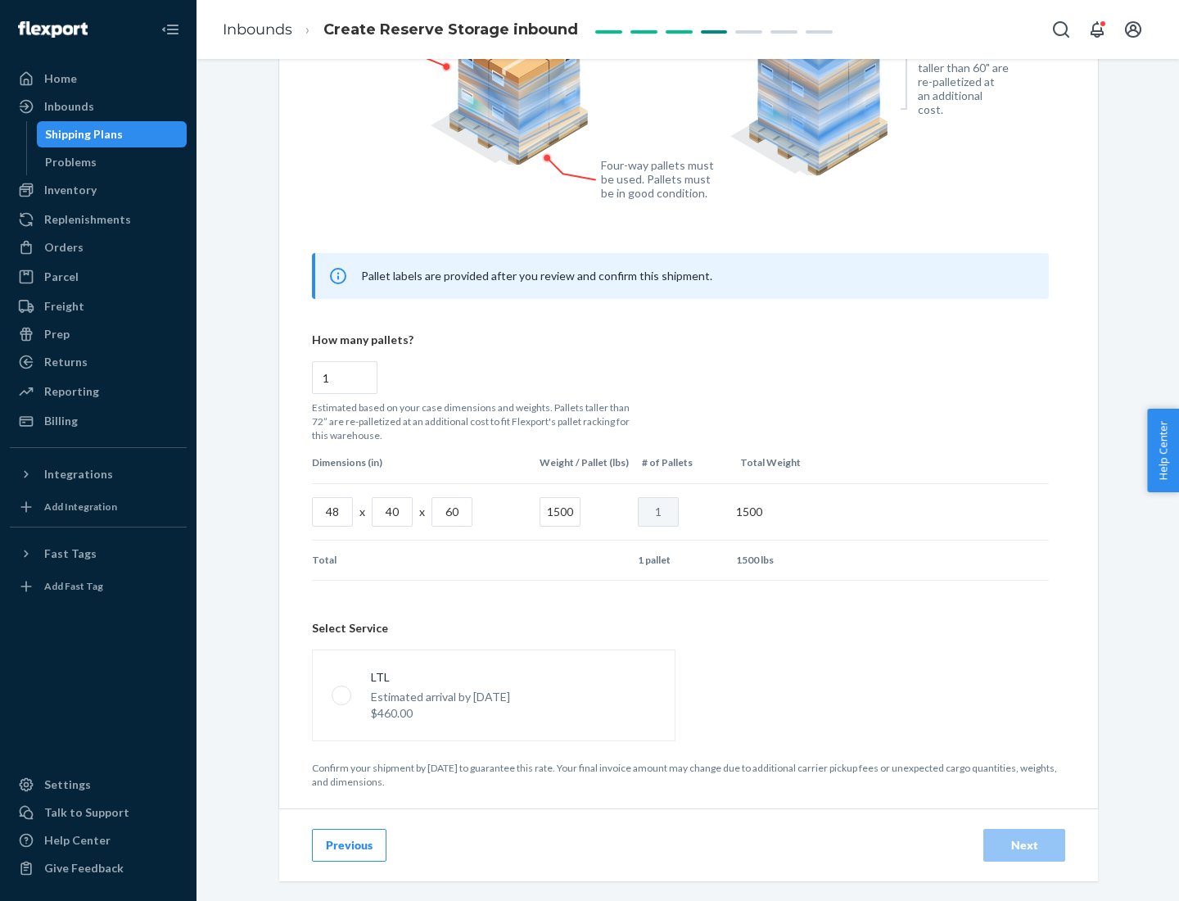
click at [493, 694] on p "Estimated arrival by [DATE]" at bounding box center [440, 697] width 139 height 16
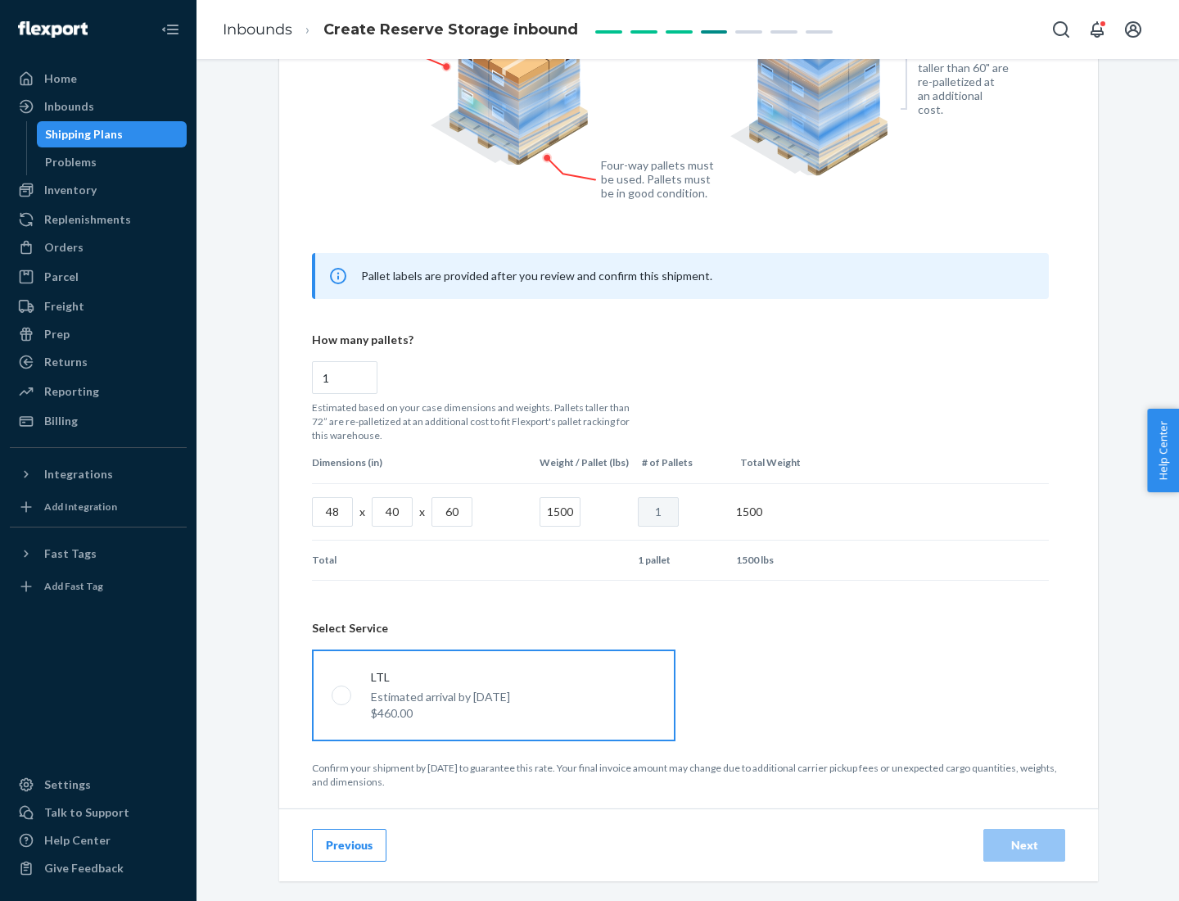
click at [342, 694] on input "LTL Estimated arrival by [DATE] $460.00" at bounding box center [337, 695] width 11 height 11
radio input "true"
radio input "false"
click at [1024, 844] on div "Next" at bounding box center [1024, 845] width 54 height 16
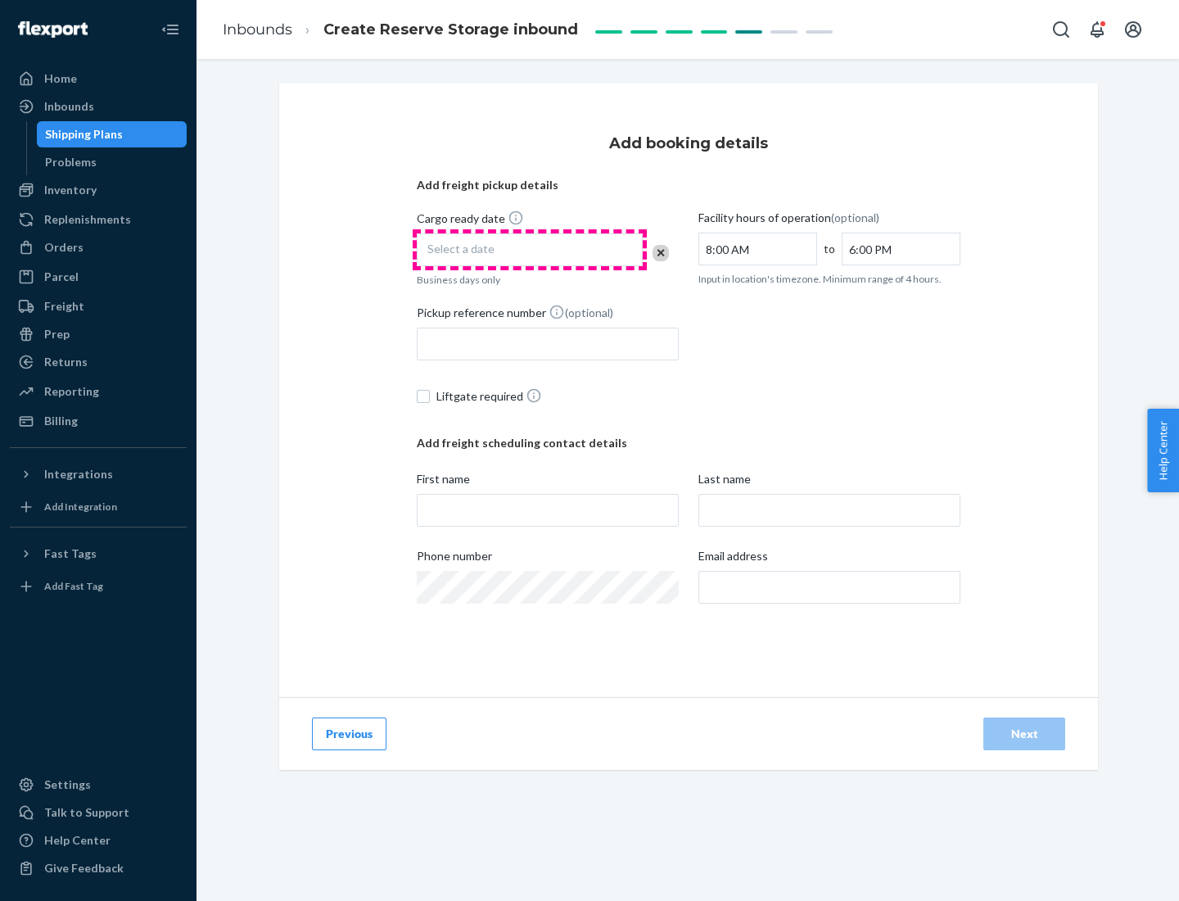
click at [530, 250] on div "Select a date" at bounding box center [530, 249] width 226 height 33
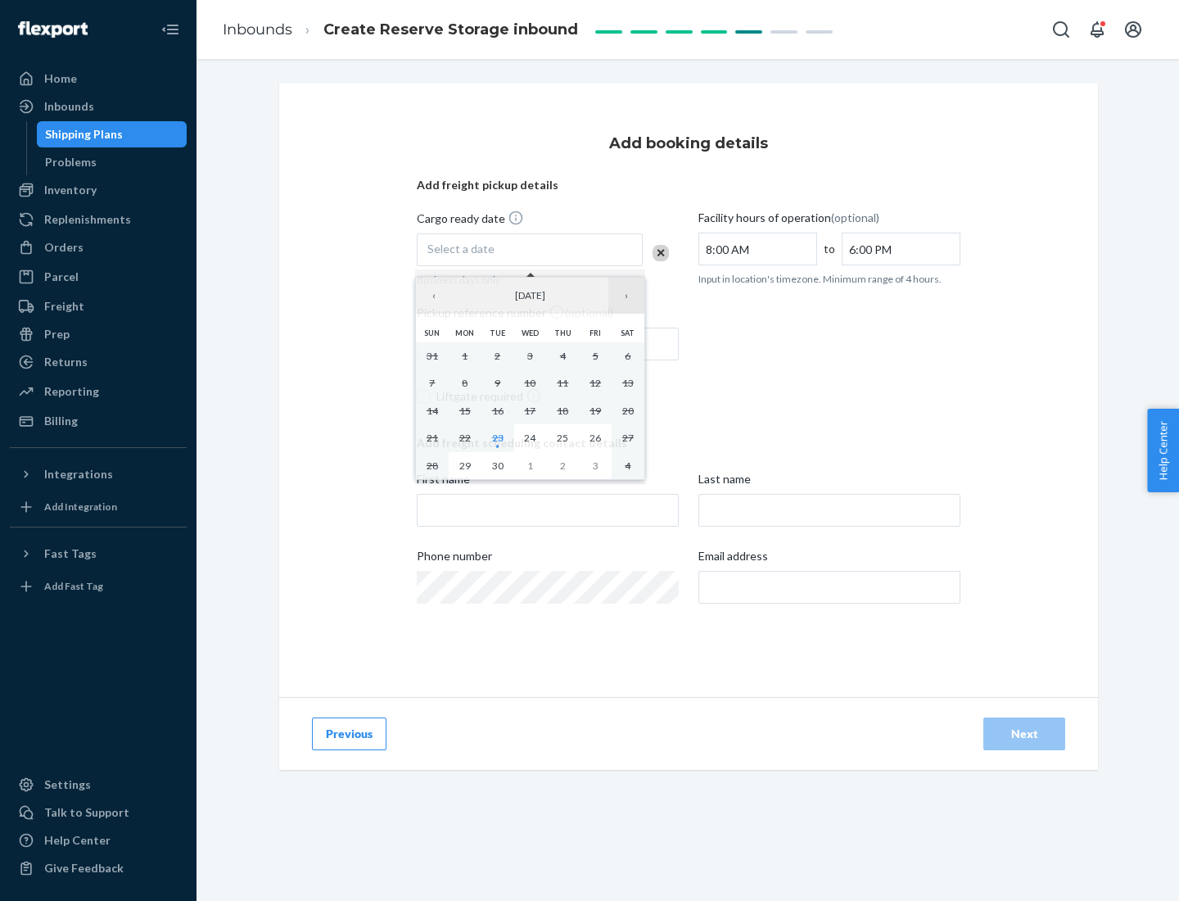
click at [626, 296] on button "›" at bounding box center [626, 296] width 36 height 36
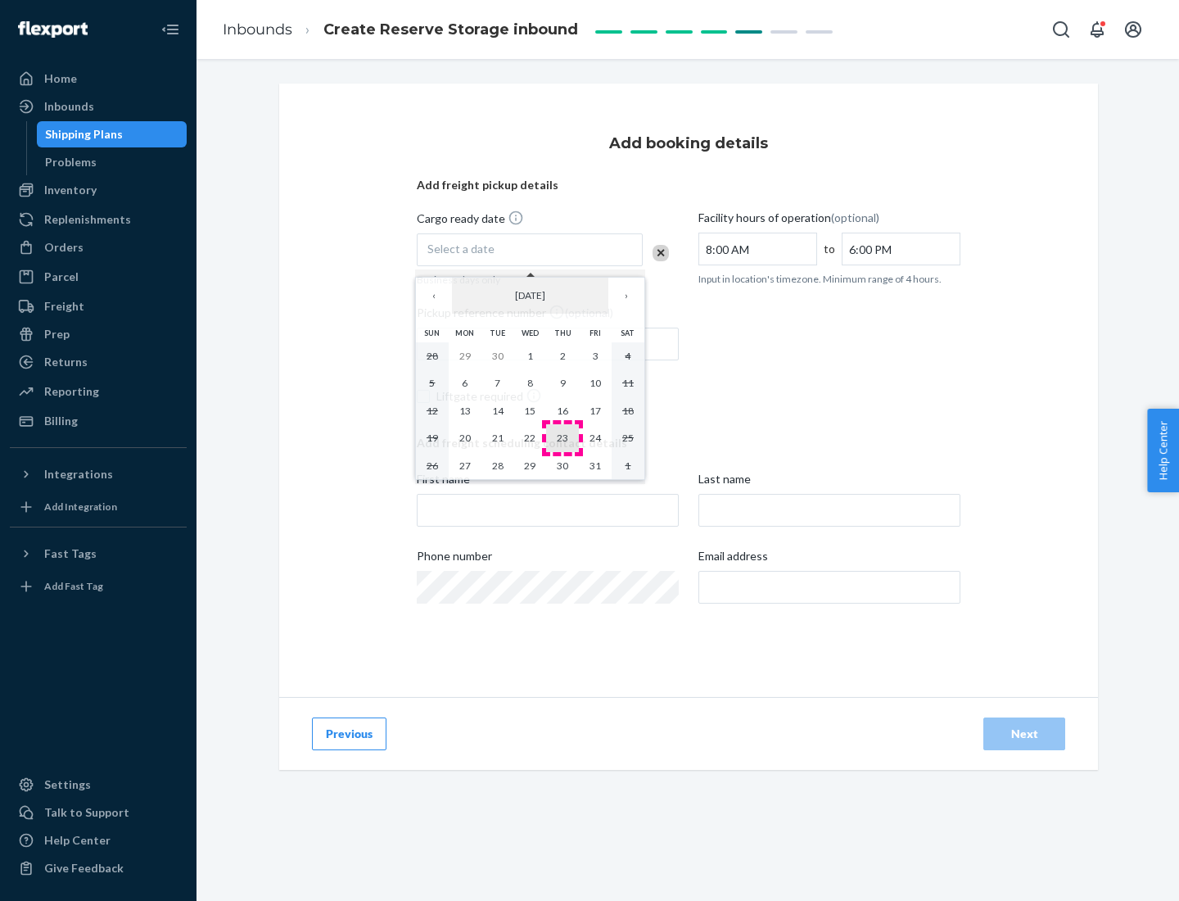
click at [563, 437] on abbr "23" at bounding box center [562, 438] width 11 height 12
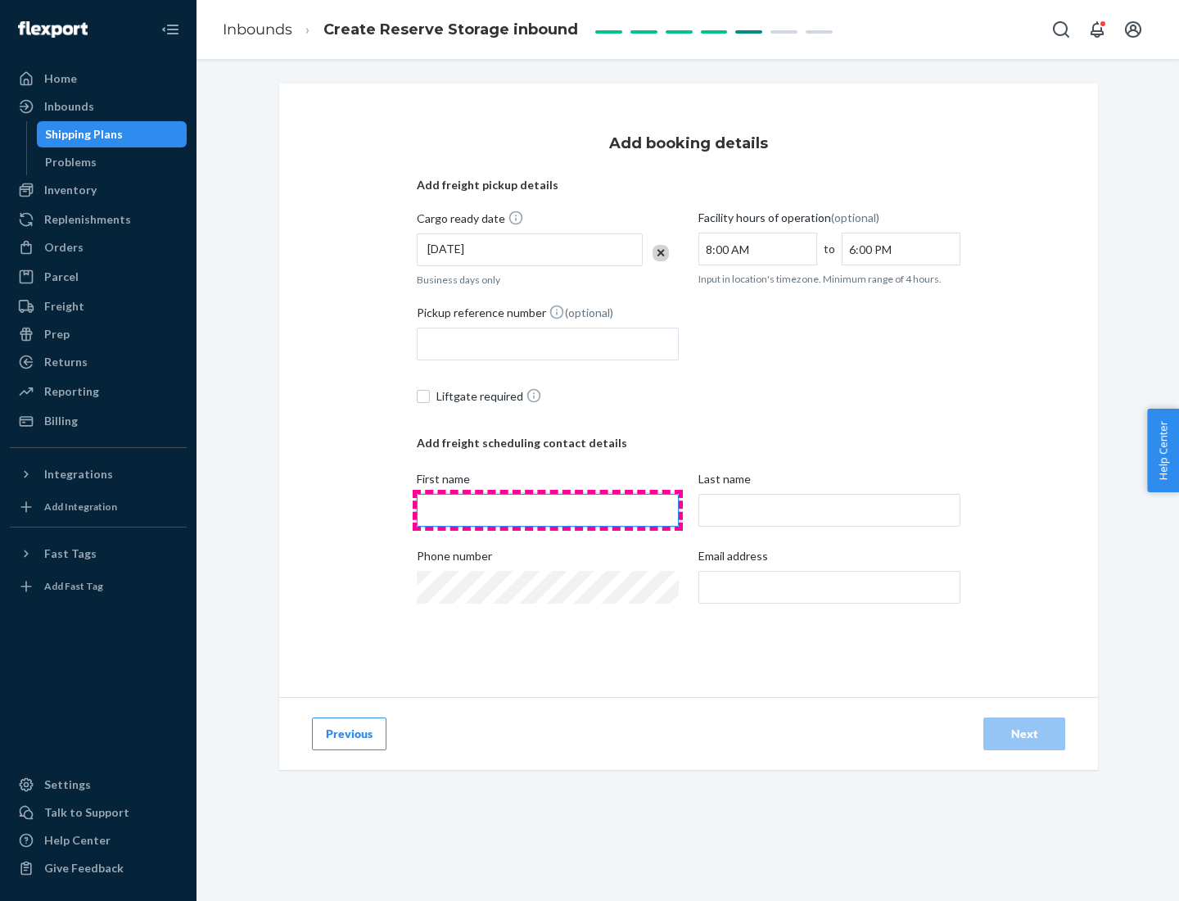
click at [548, 510] on input "First name" at bounding box center [548, 510] width 262 height 33
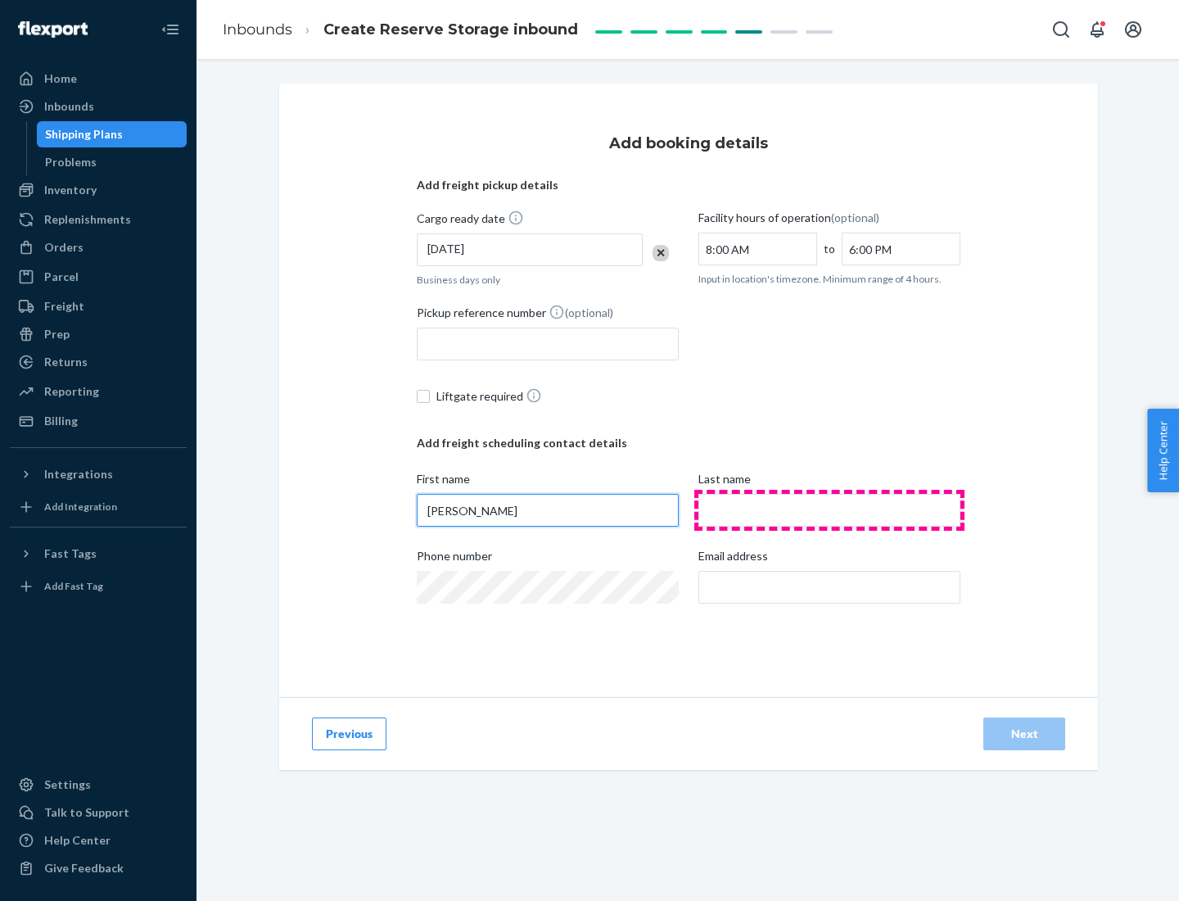
type input "[PERSON_NAME]"
click at [830, 510] on input "Last name" at bounding box center [830, 510] width 262 height 33
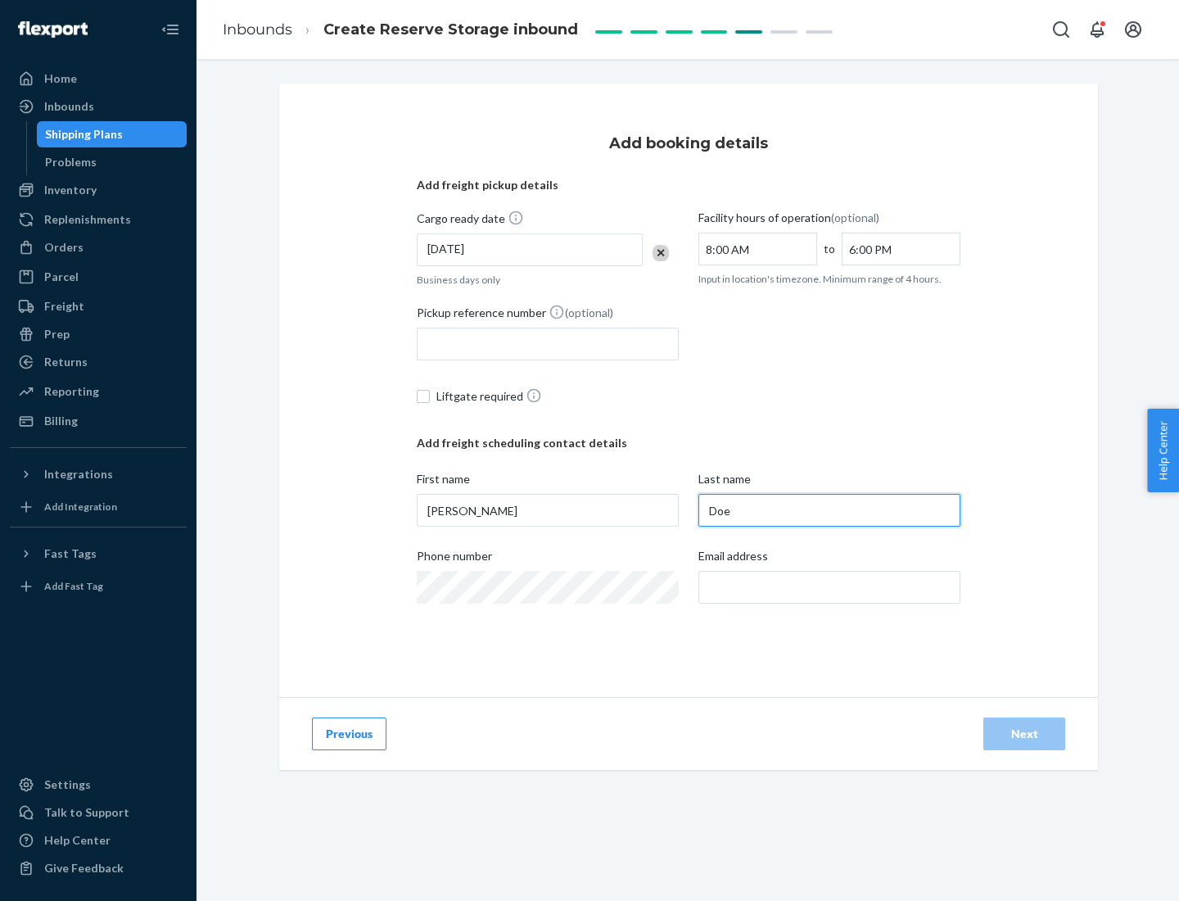
type input "Doe"
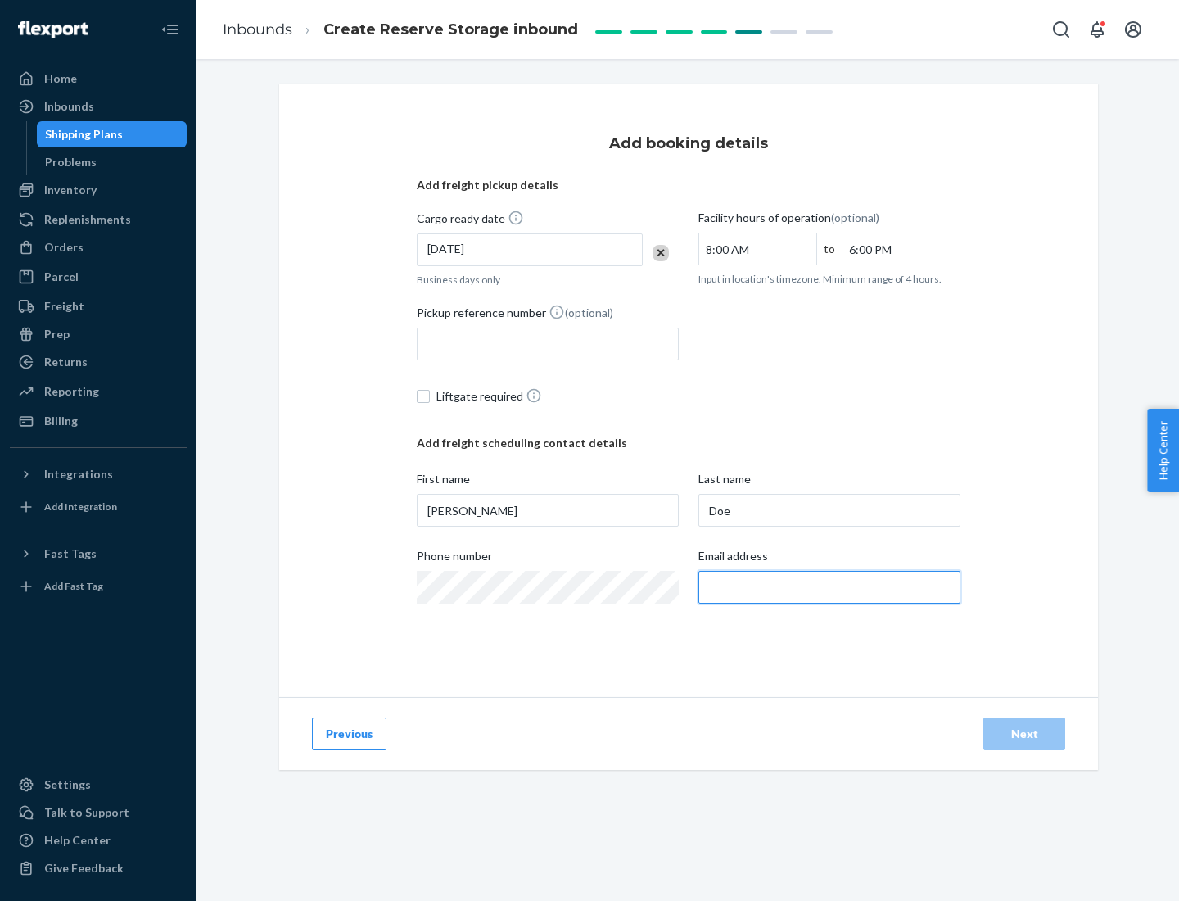
click at [830, 587] on input "Email address" at bounding box center [830, 587] width 262 height 33
type input "[EMAIL_ADDRESS][DOMAIN_NAME]"
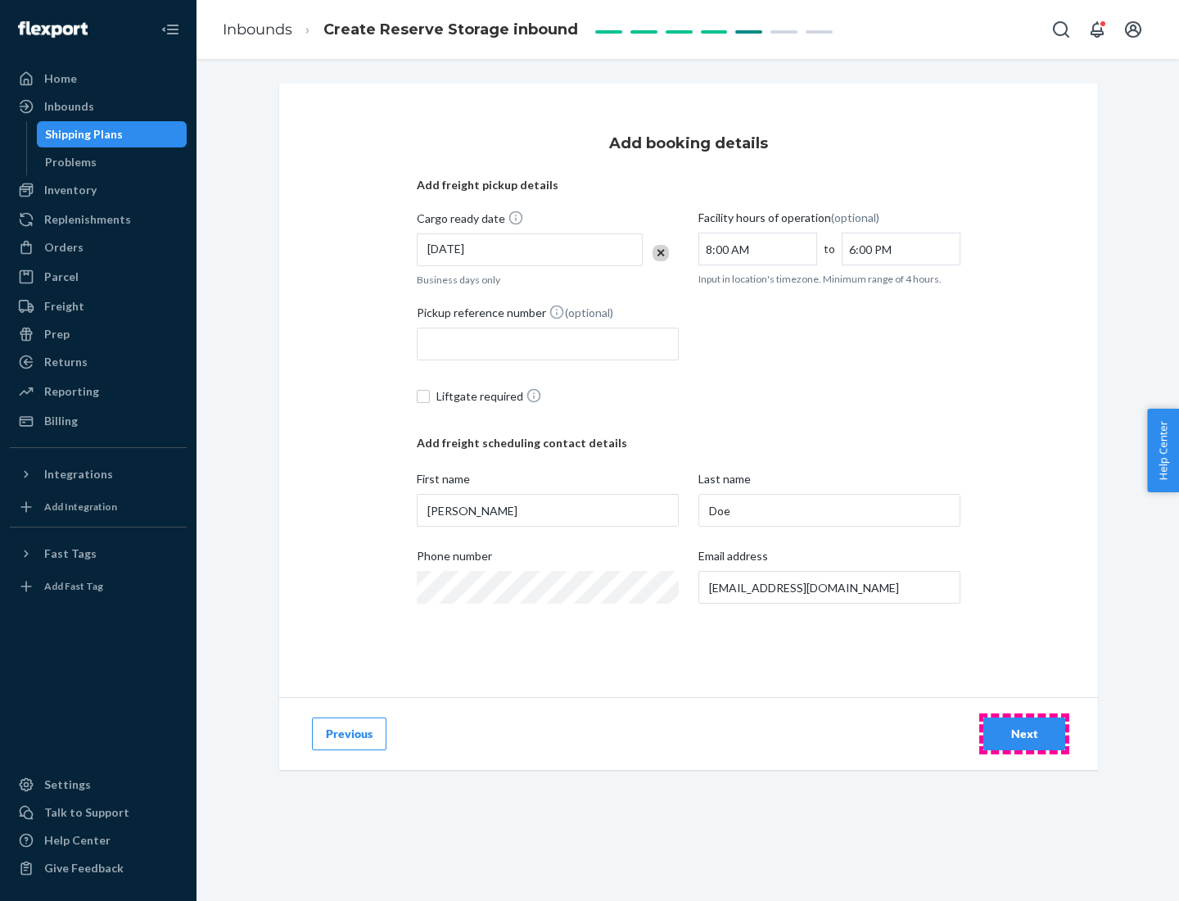
click at [1024, 734] on div "Next" at bounding box center [1024, 734] width 54 height 16
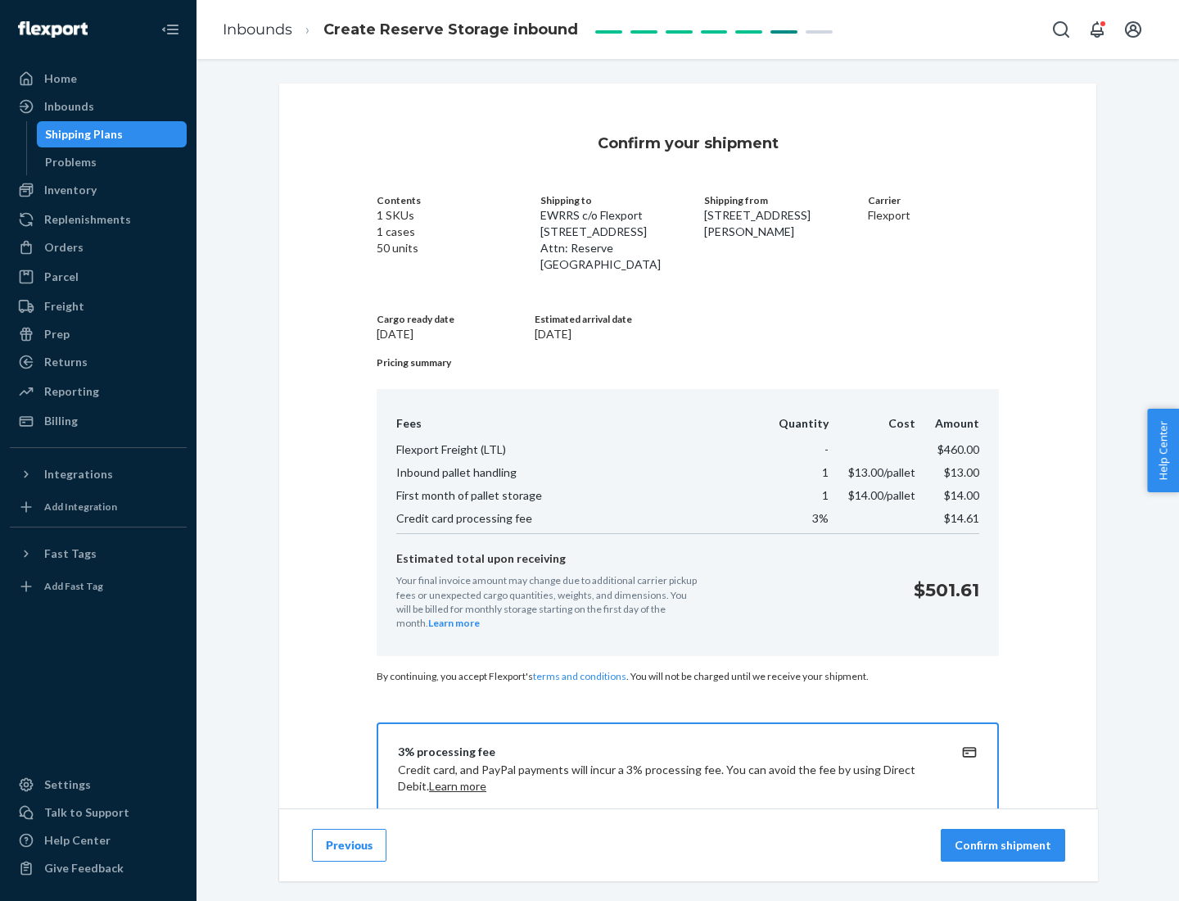
scroll to position [236, 0]
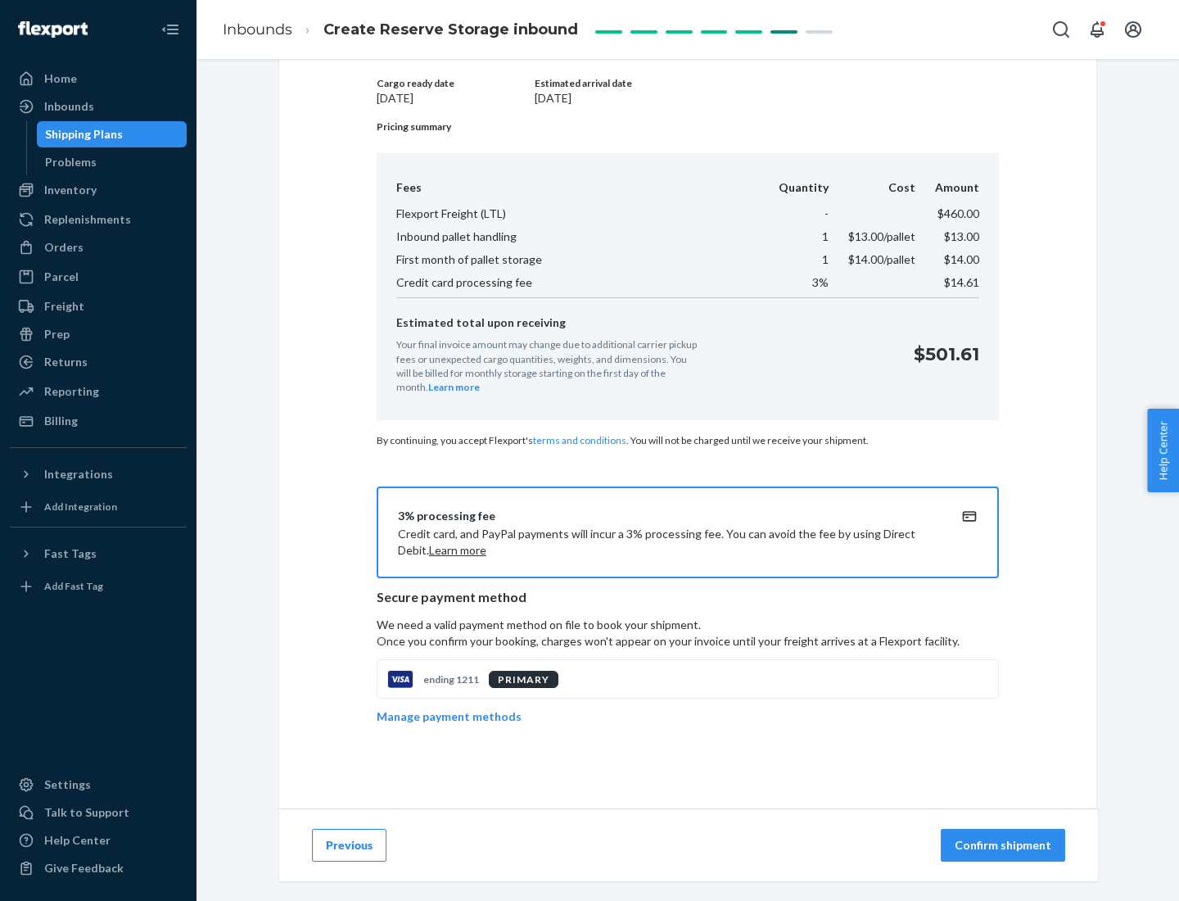
click at [1005, 845] on p "Confirm shipment" at bounding box center [1003, 845] width 97 height 16
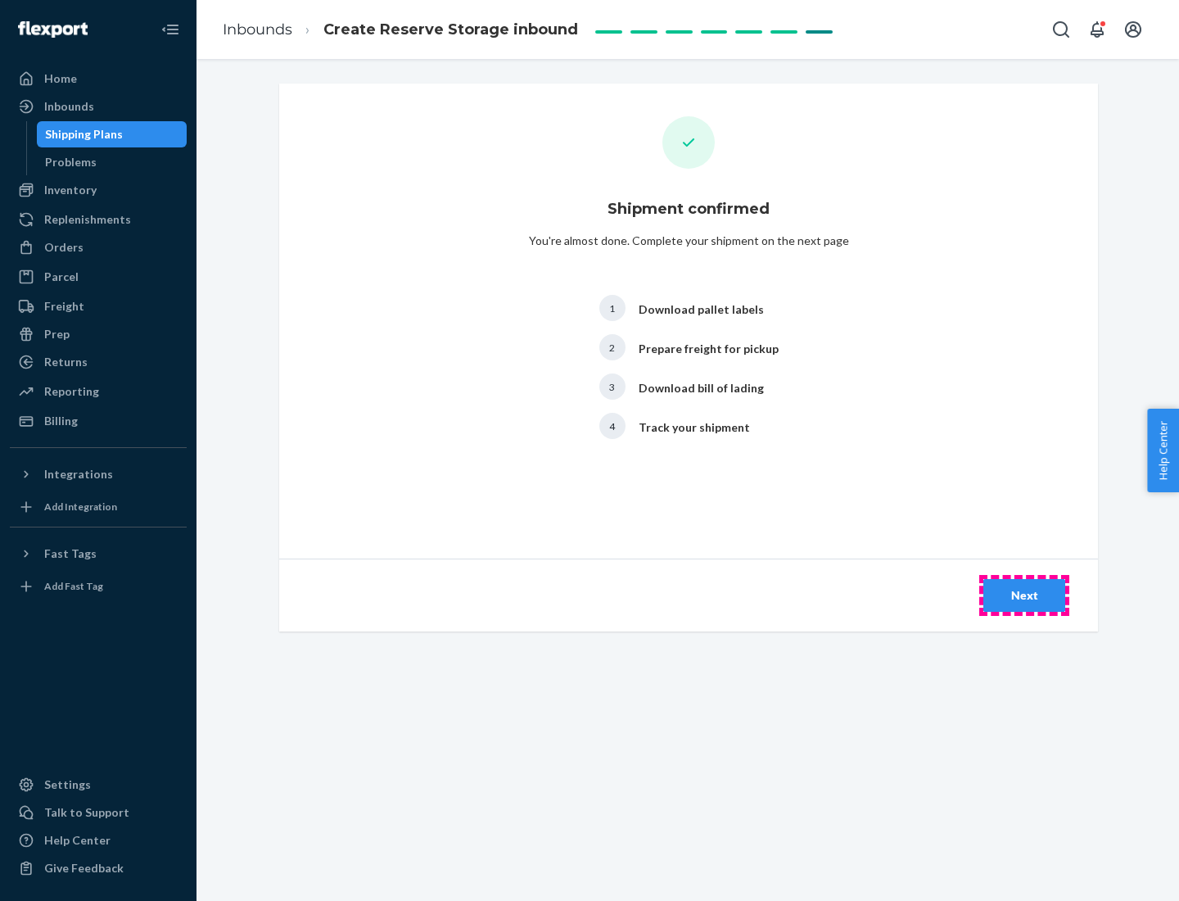
click at [1024, 595] on div "Next" at bounding box center [1024, 595] width 54 height 16
